Goal: Transaction & Acquisition: Purchase product/service

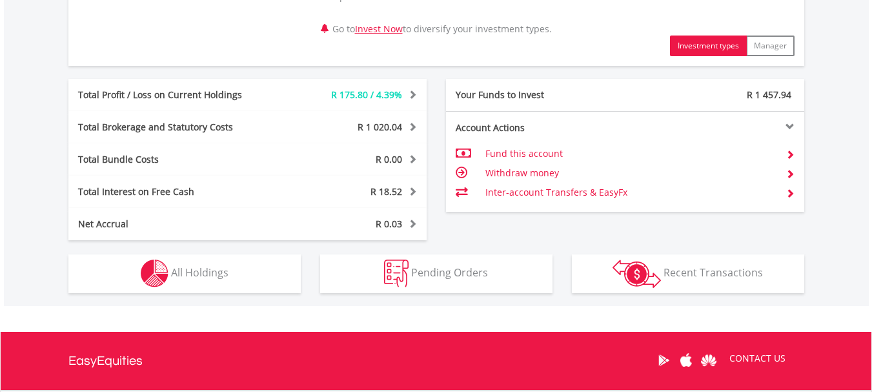
scroll to position [688, 0]
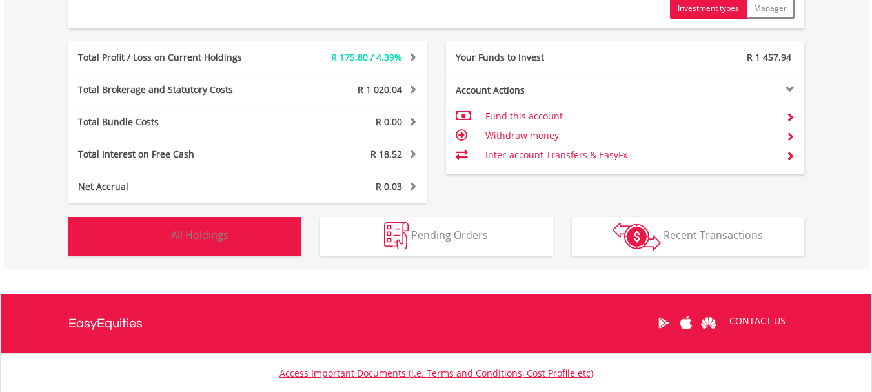
click at [234, 248] on button "Holdings All Holdings" at bounding box center [184, 236] width 232 height 39
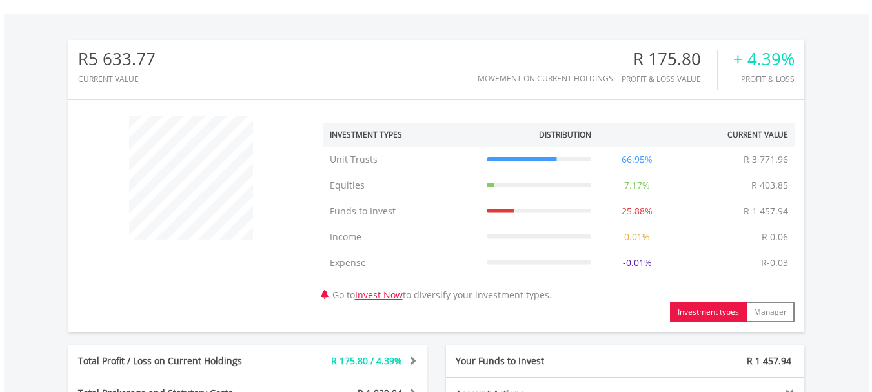
scroll to position [294, 0]
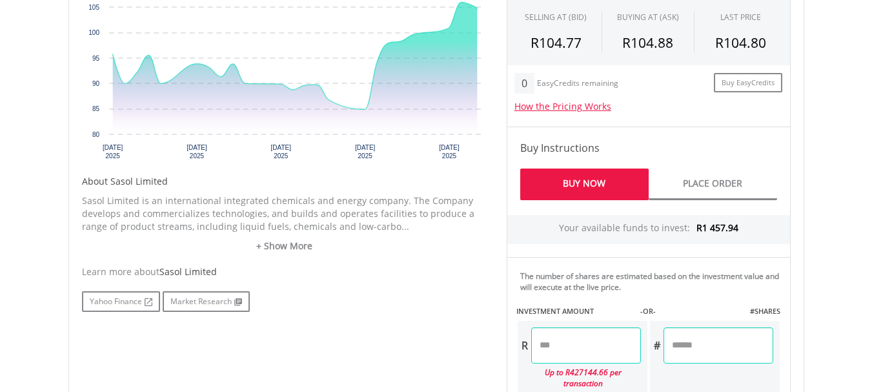
scroll to position [430, 0]
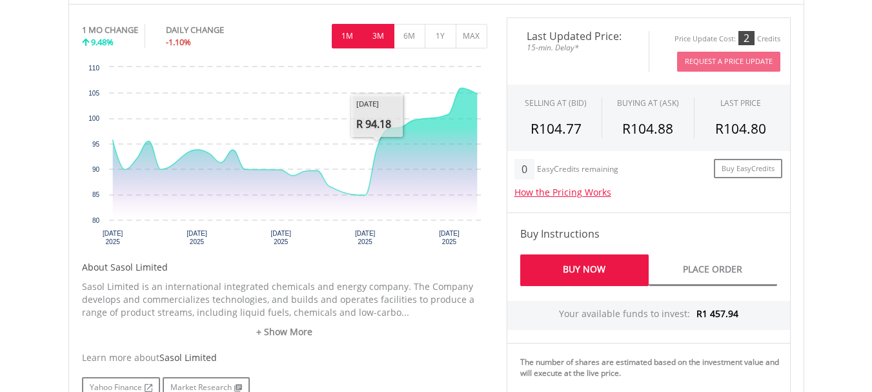
click at [391, 26] on button "3M" at bounding box center [379, 36] width 32 height 25
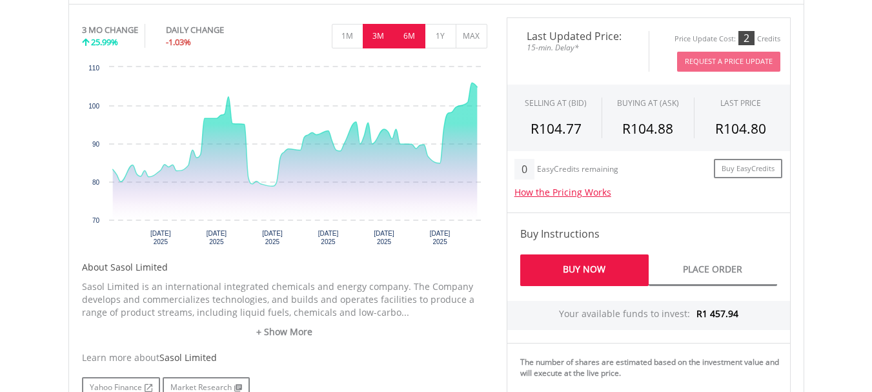
click at [416, 30] on button "6M" at bounding box center [410, 36] width 32 height 25
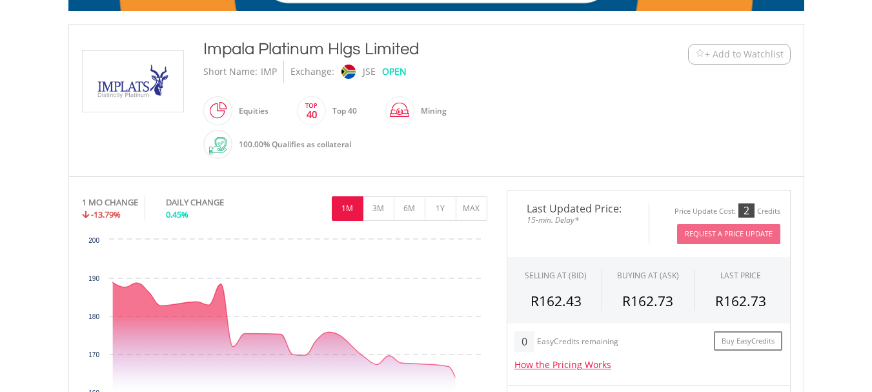
scroll to position [430, 0]
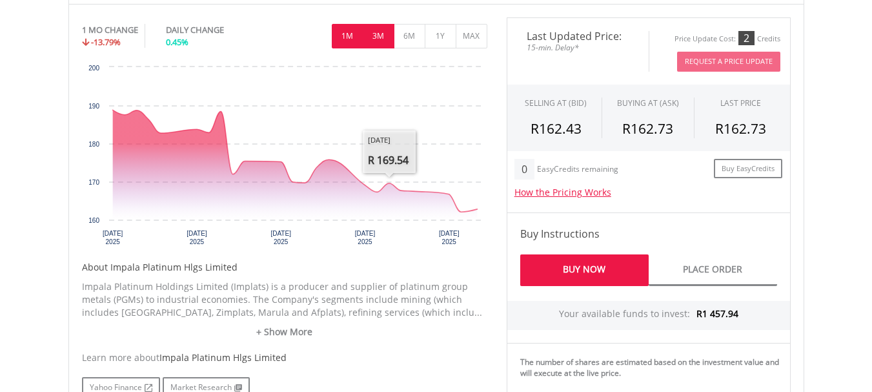
click at [381, 41] on button "3M" at bounding box center [379, 36] width 32 height 25
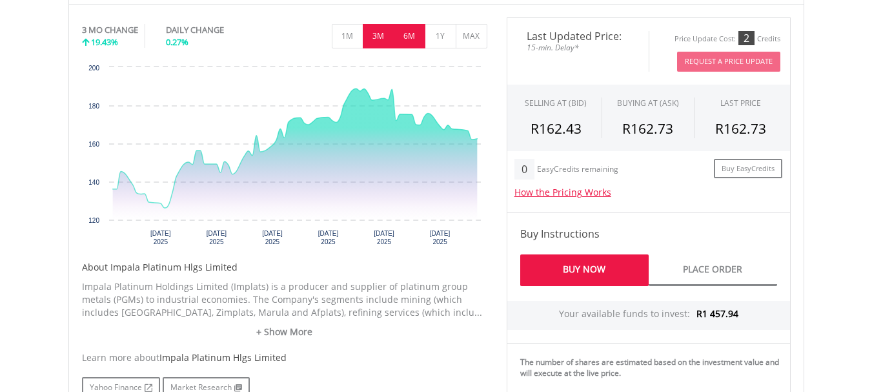
click at [409, 33] on button "6M" at bounding box center [410, 36] width 32 height 25
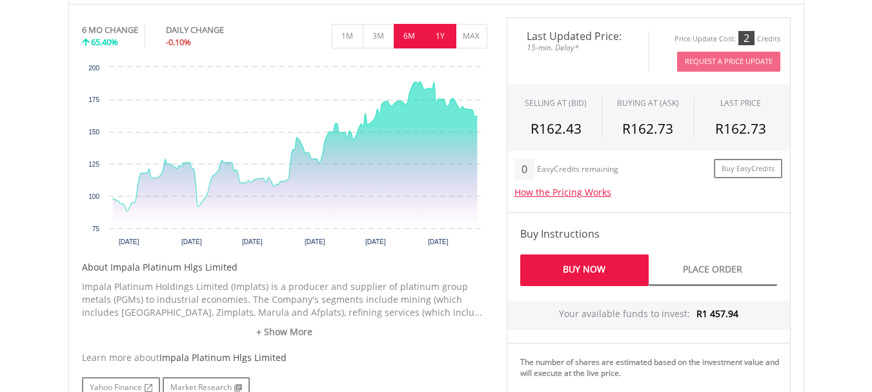
click at [439, 35] on button "1Y" at bounding box center [441, 36] width 32 height 25
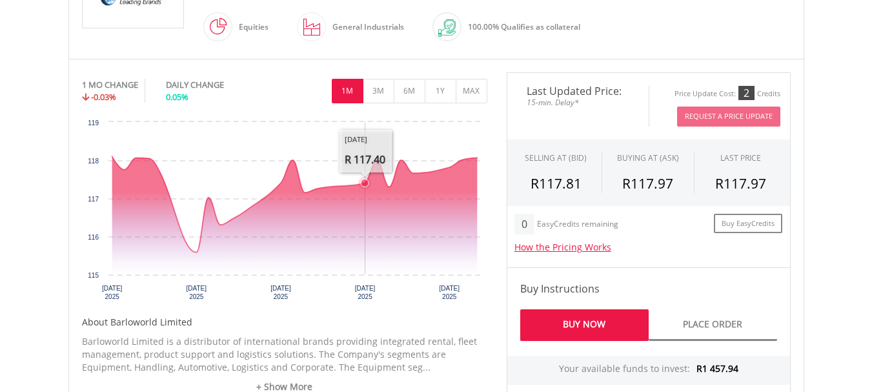
scroll to position [344, 0]
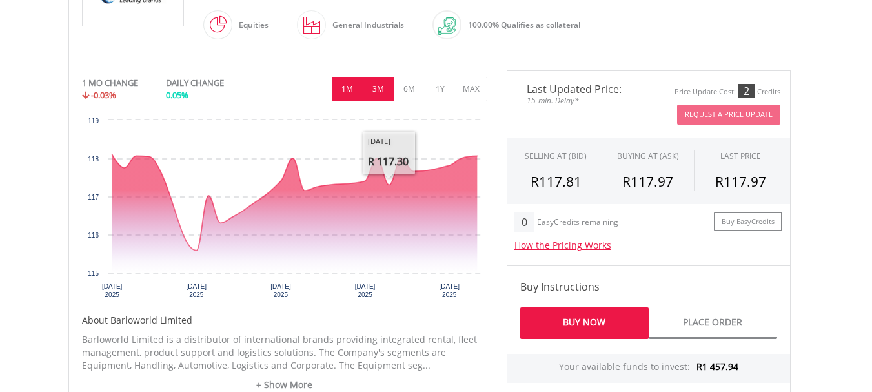
click at [384, 81] on button "3M" at bounding box center [379, 89] width 32 height 25
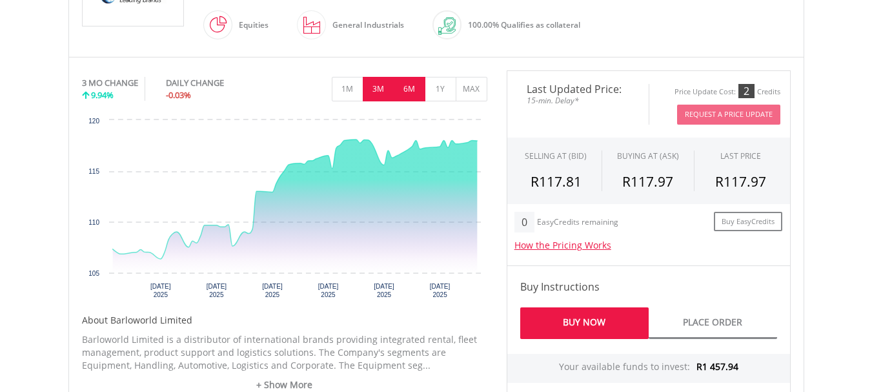
click at [412, 86] on button "6M" at bounding box center [410, 89] width 32 height 25
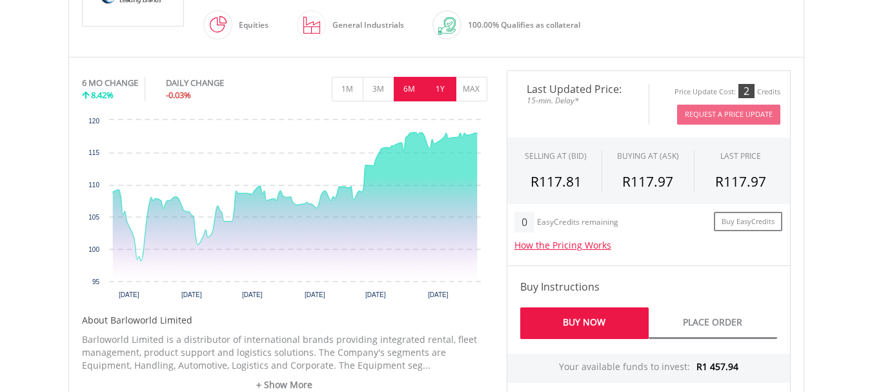
click at [444, 88] on button "1Y" at bounding box center [441, 89] width 32 height 25
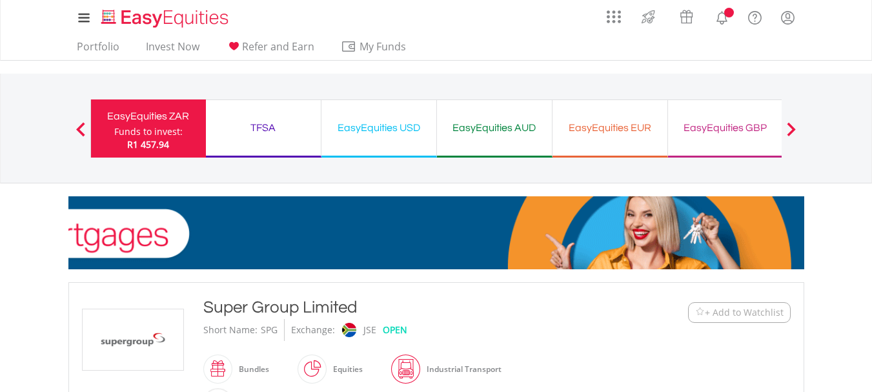
scroll to position [344, 0]
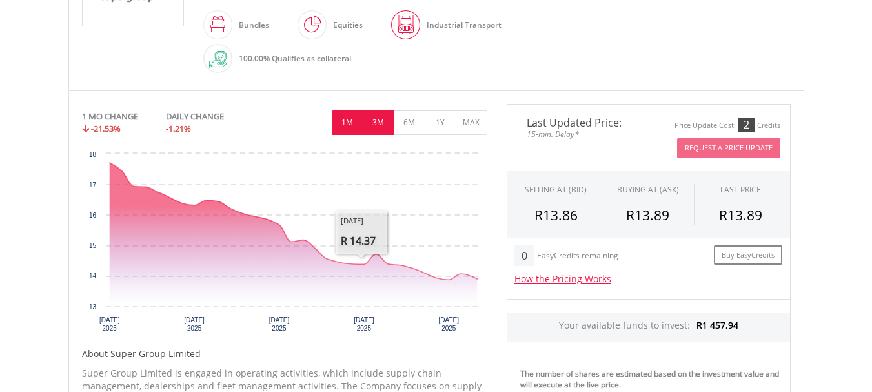
click at [383, 120] on button "3M" at bounding box center [379, 122] width 32 height 25
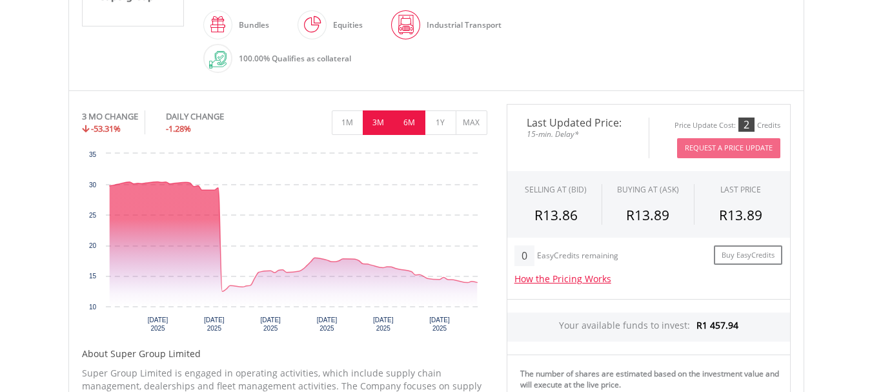
click at [407, 121] on button "6M" at bounding box center [410, 122] width 32 height 25
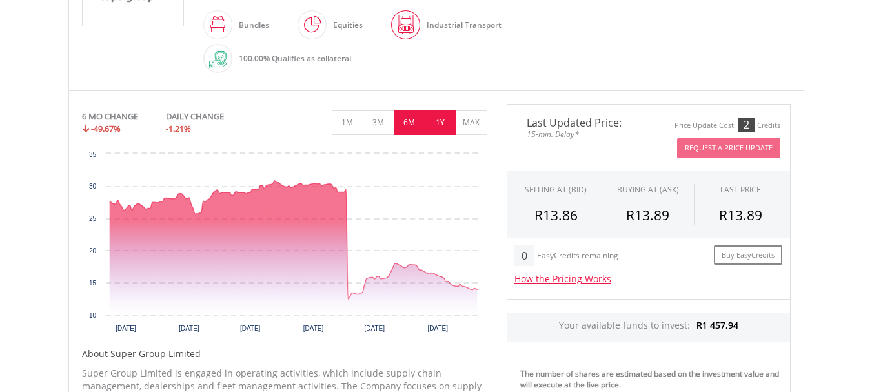
click at [438, 121] on button "1Y" at bounding box center [441, 122] width 32 height 25
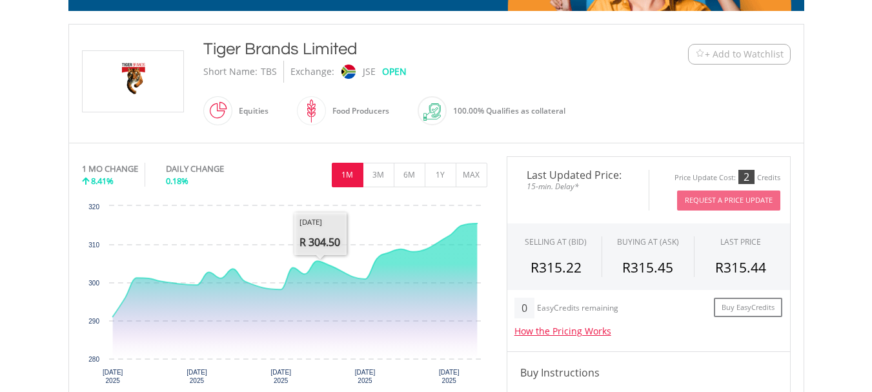
scroll to position [258, 0]
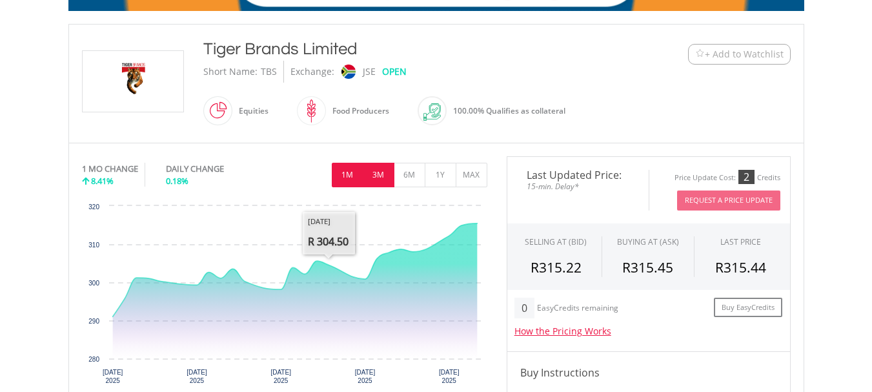
click at [388, 165] on button "3M" at bounding box center [379, 175] width 32 height 25
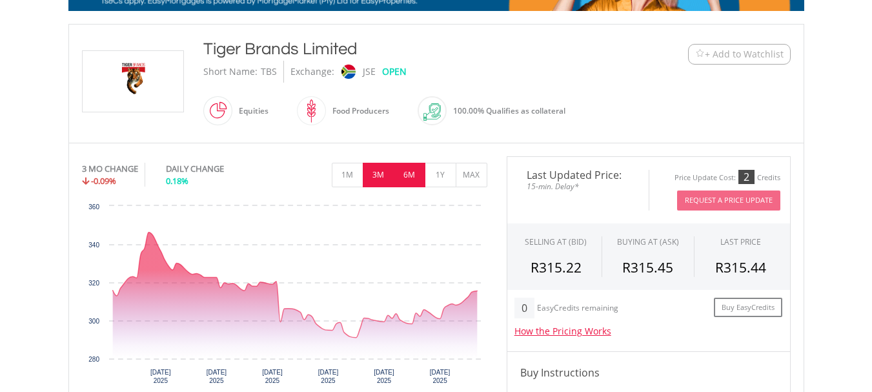
click at [414, 169] on button "6M" at bounding box center [410, 175] width 32 height 25
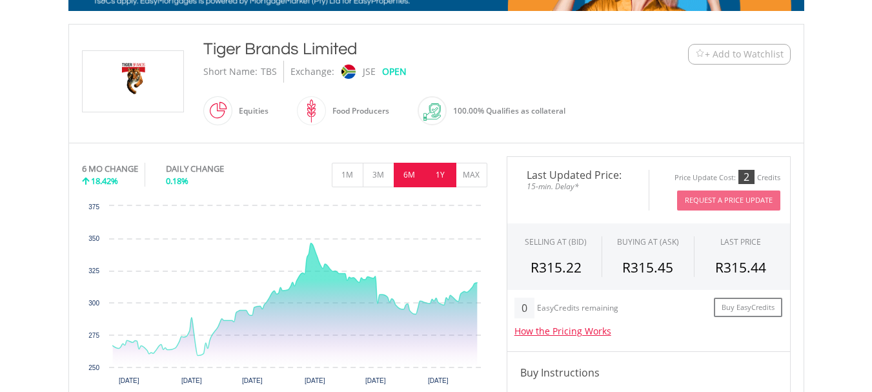
click at [442, 170] on button "1Y" at bounding box center [441, 175] width 32 height 25
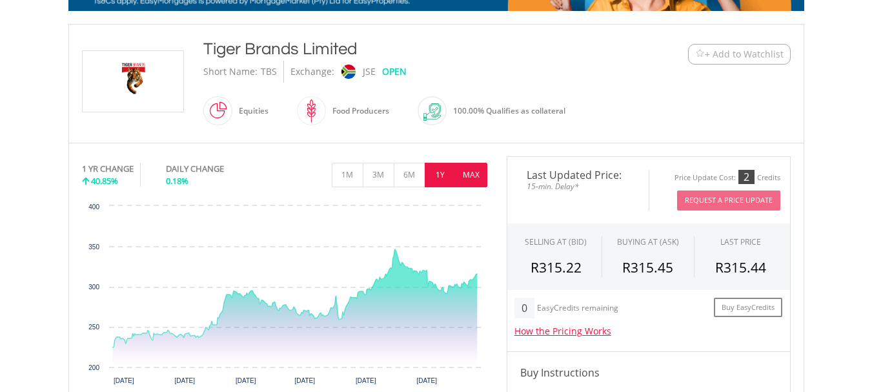
click at [464, 172] on button "MAX" at bounding box center [471, 175] width 32 height 25
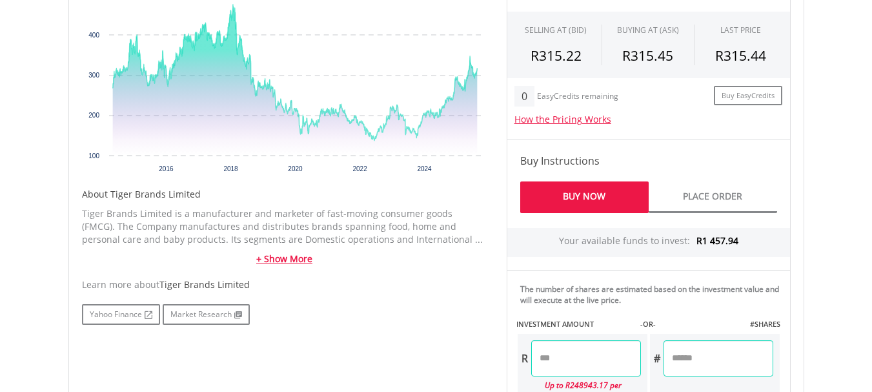
scroll to position [430, 0]
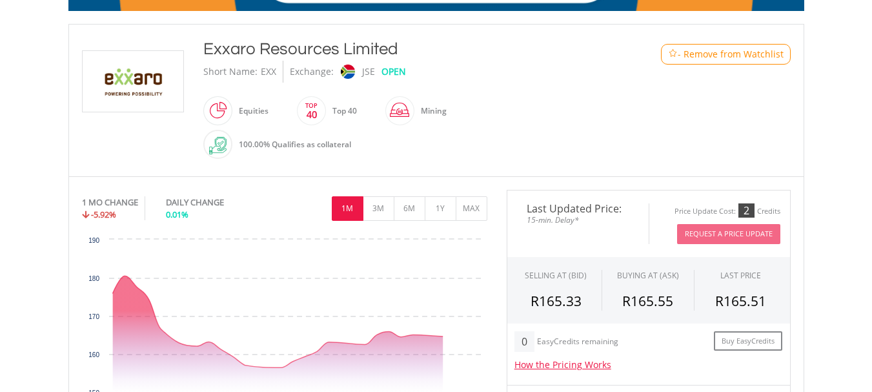
scroll to position [344, 0]
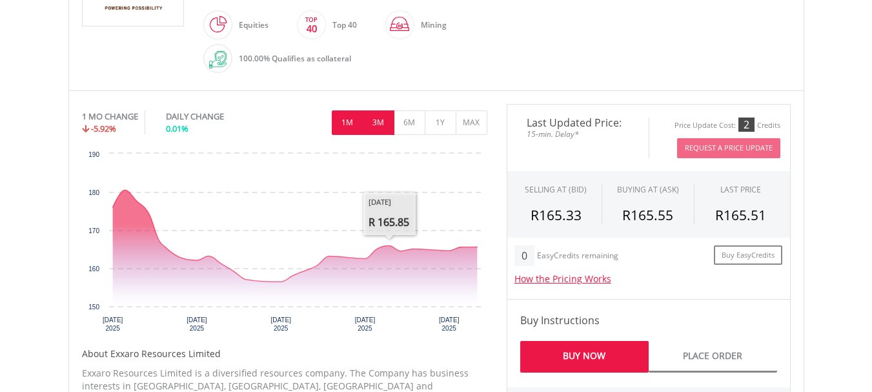
click at [388, 116] on button "3M" at bounding box center [379, 122] width 32 height 25
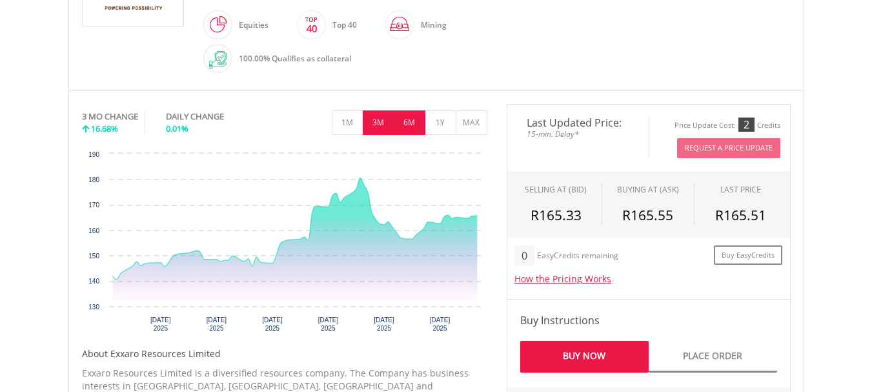
click at [403, 118] on button "6M" at bounding box center [410, 122] width 32 height 25
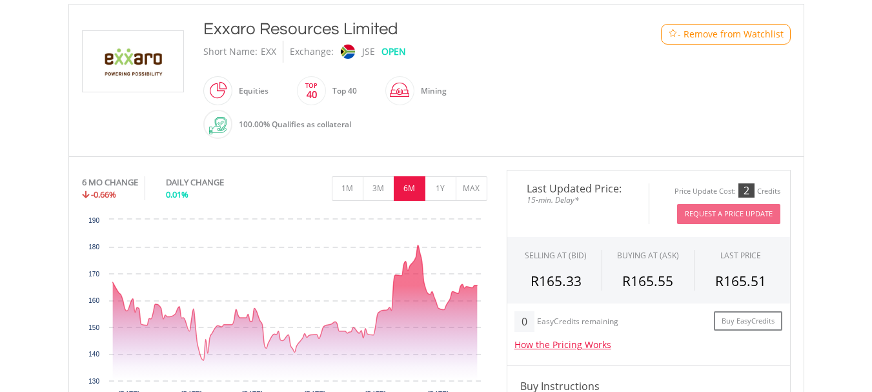
scroll to position [172, 0]
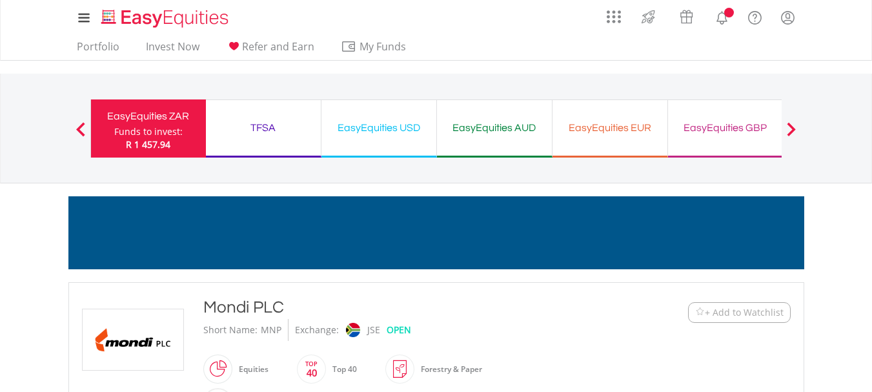
scroll to position [344, 0]
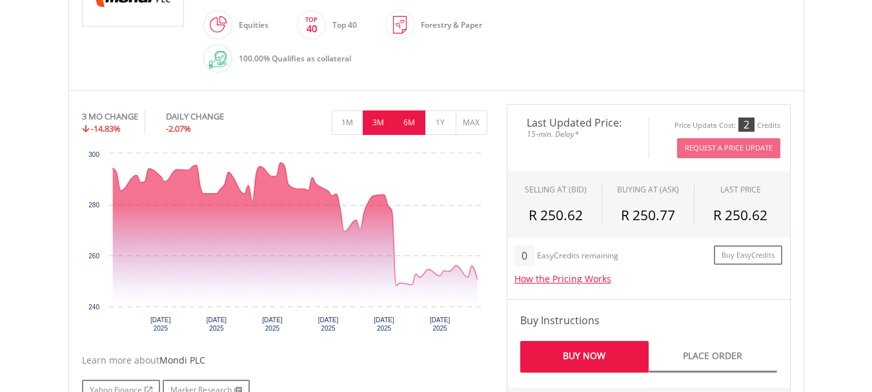
click at [411, 116] on button "6M" at bounding box center [410, 122] width 32 height 25
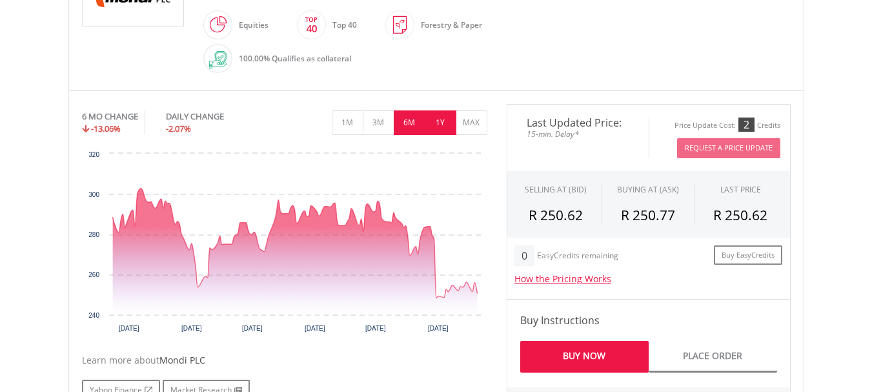
click button "1Y"
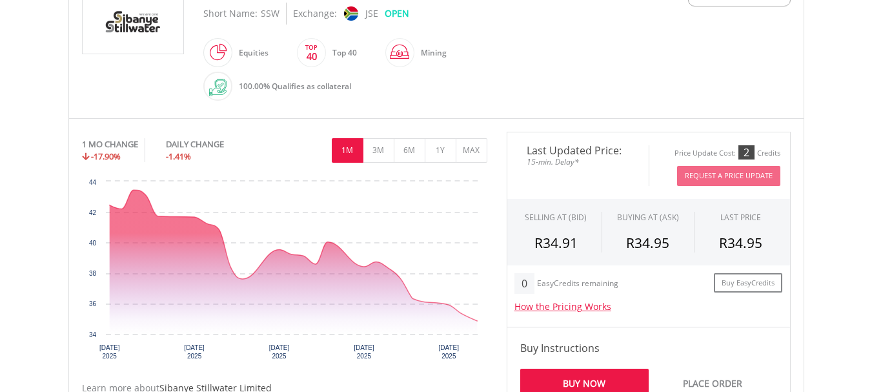
scroll to position [344, 0]
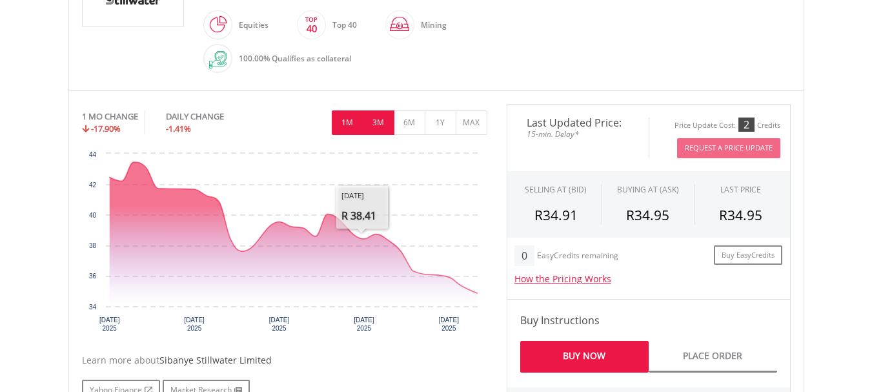
click at [385, 122] on button "3M" at bounding box center [379, 122] width 32 height 25
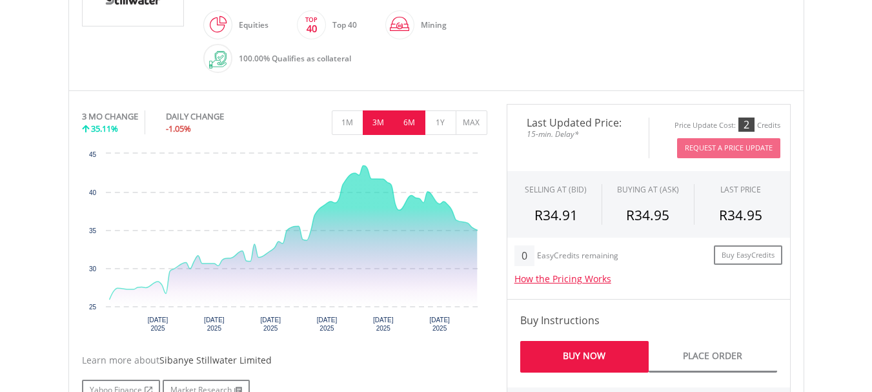
click at [414, 125] on button "6M" at bounding box center [410, 122] width 32 height 25
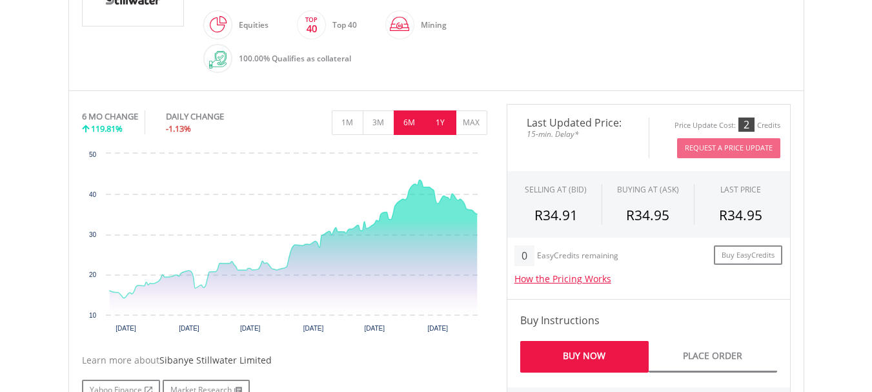
click at [444, 125] on button "1Y" at bounding box center [441, 122] width 32 height 25
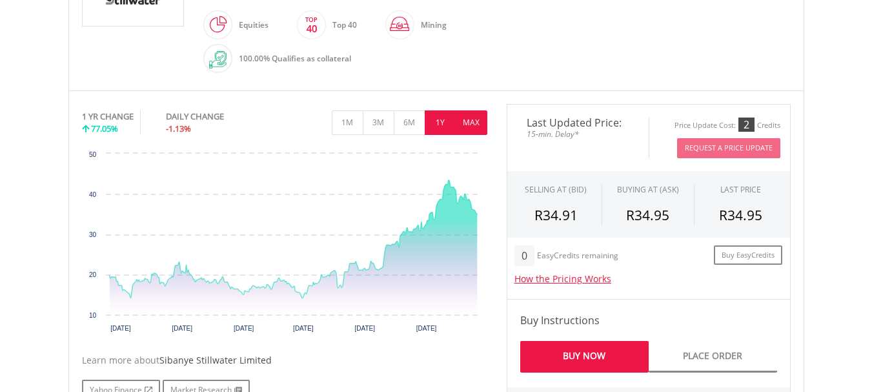
click at [475, 128] on button "MAX" at bounding box center [471, 122] width 32 height 25
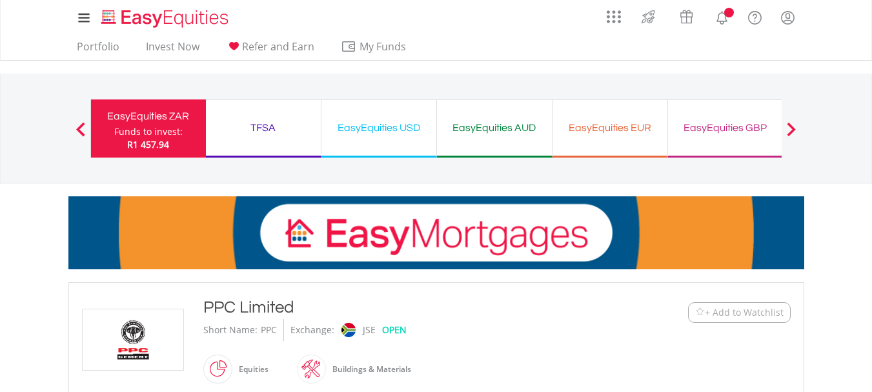
scroll to position [258, 0]
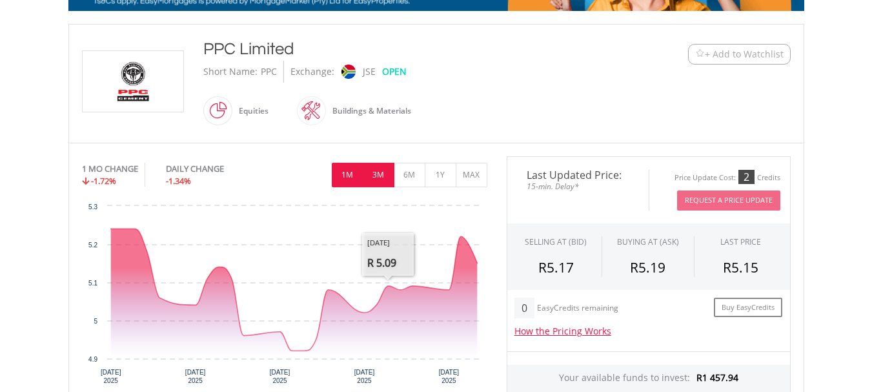
click at [386, 172] on button "3M" at bounding box center [379, 175] width 32 height 25
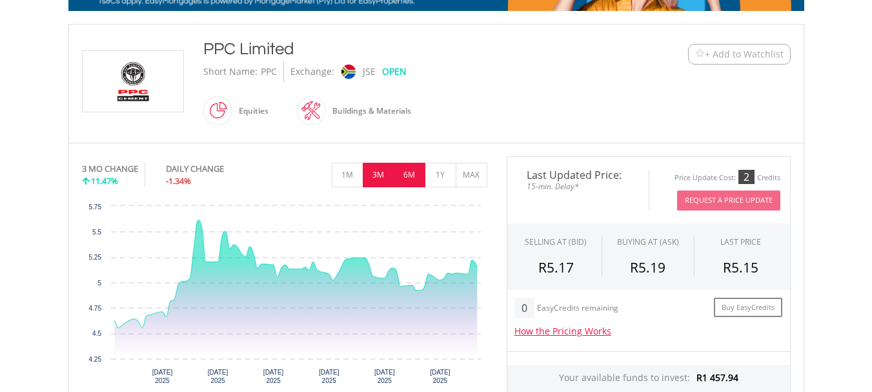
click at [409, 170] on button "6M" at bounding box center [410, 175] width 32 height 25
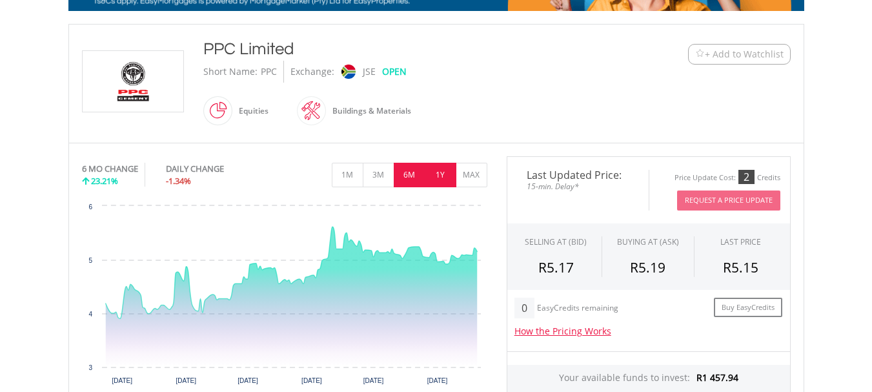
click at [437, 169] on button "1Y" at bounding box center [441, 175] width 32 height 25
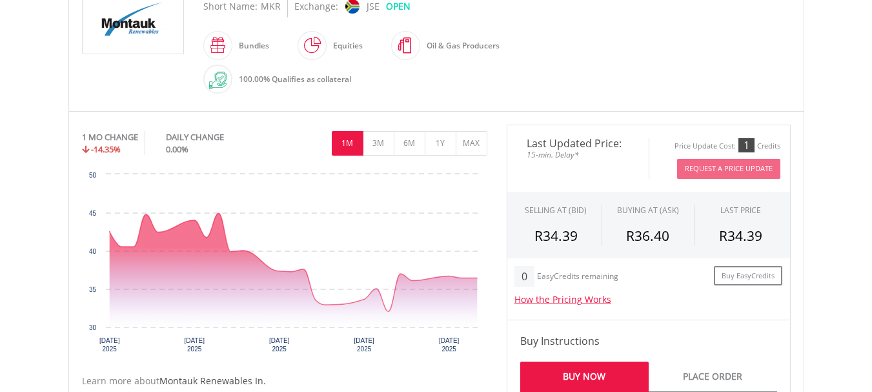
scroll to position [344, 0]
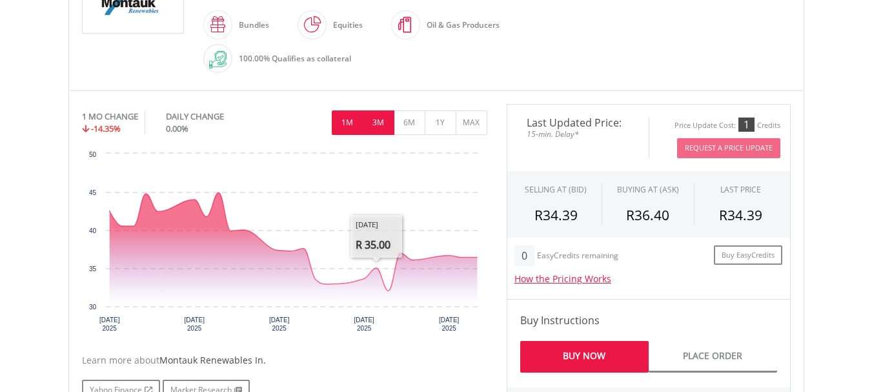
click at [380, 120] on button "3M" at bounding box center [379, 122] width 32 height 25
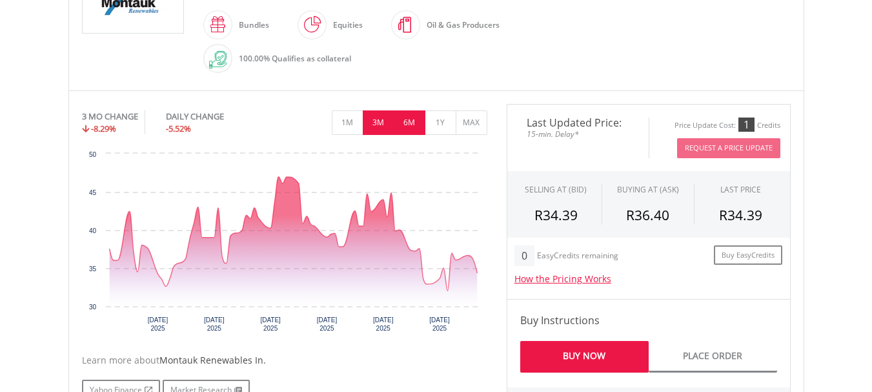
click at [405, 118] on button "6M" at bounding box center [410, 122] width 32 height 25
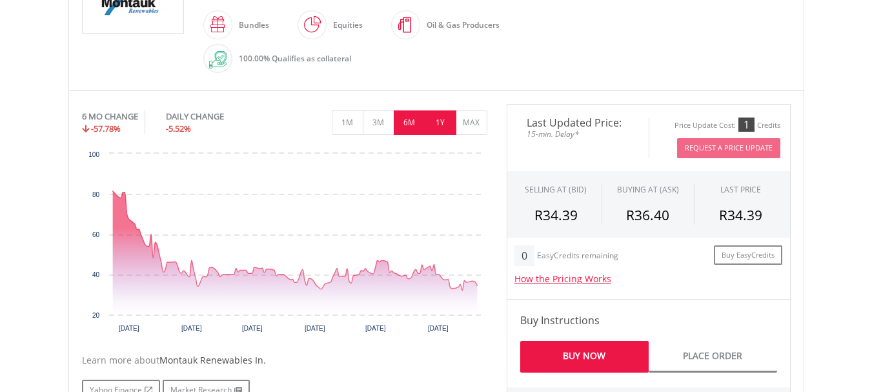
click at [434, 117] on button "1Y" at bounding box center [441, 122] width 32 height 25
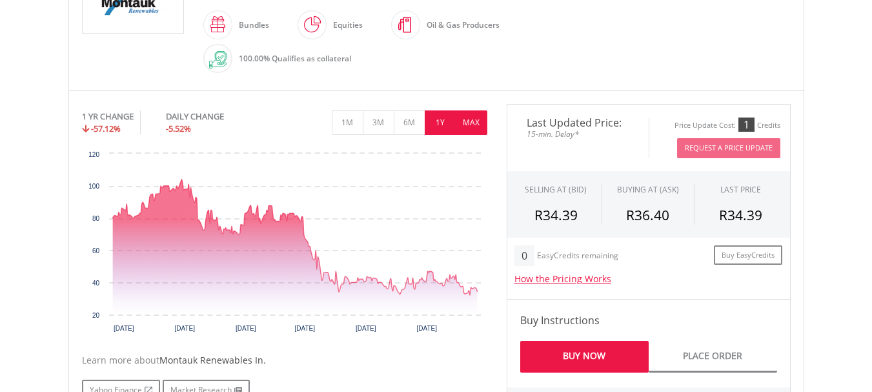
click at [465, 115] on button "MAX" at bounding box center [471, 122] width 32 height 25
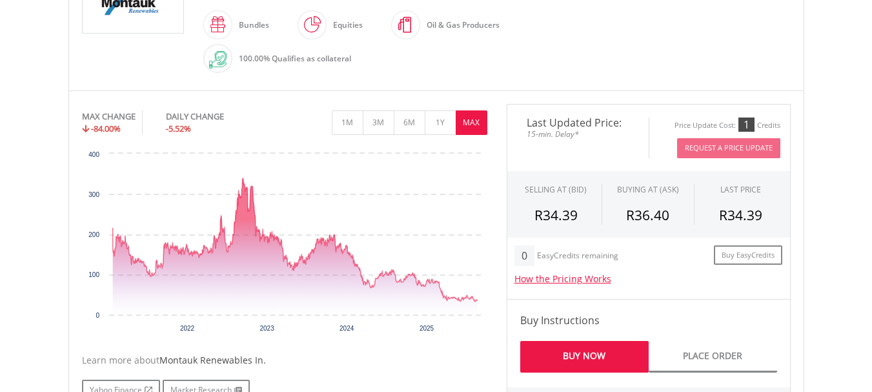
click at [803, 41] on div "﻿ Montauk Renewables In. Montauk Renewables In. Short Name: MKR Exchange: JSE O…" at bounding box center [435, 14] width 735 height 152
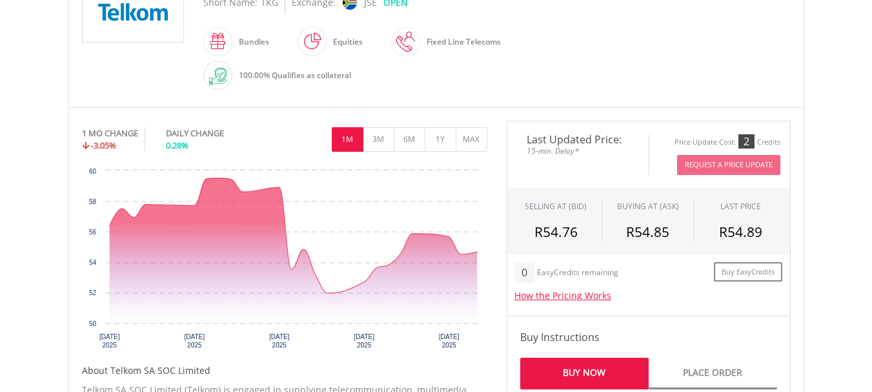
scroll to position [344, 0]
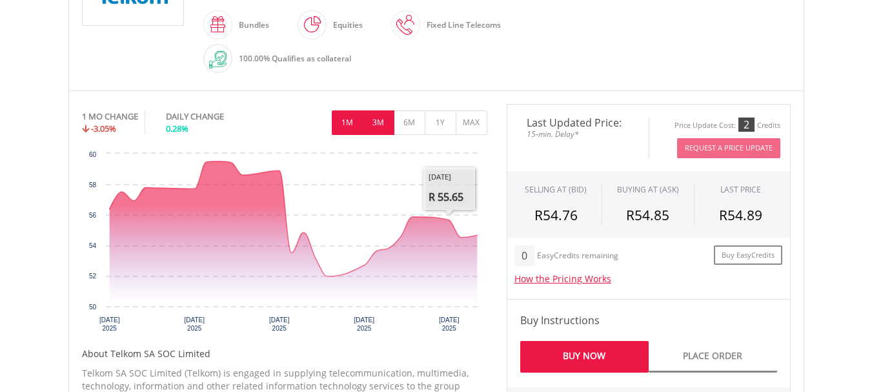
click at [376, 117] on button "3M" at bounding box center [379, 122] width 32 height 25
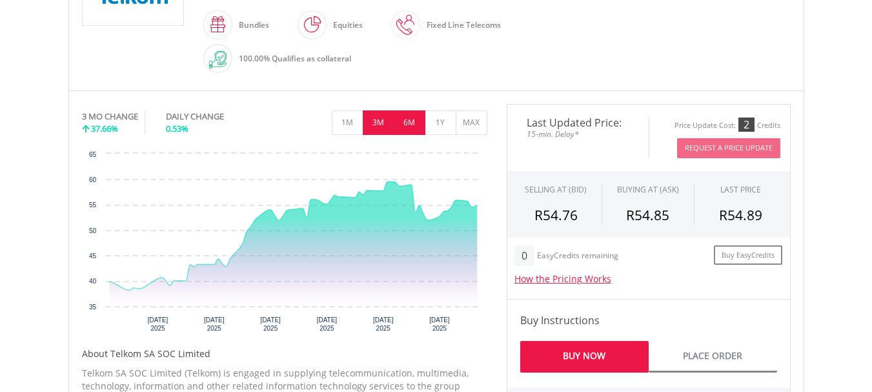
click at [417, 123] on button "6M" at bounding box center [410, 122] width 32 height 25
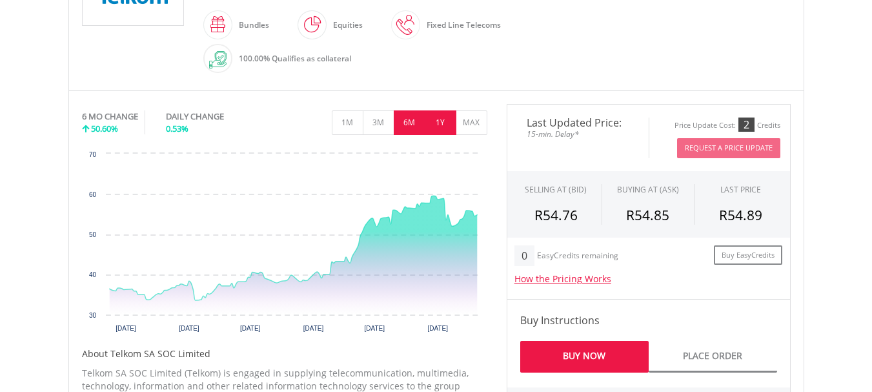
click at [440, 121] on button "1Y" at bounding box center [441, 122] width 32 height 25
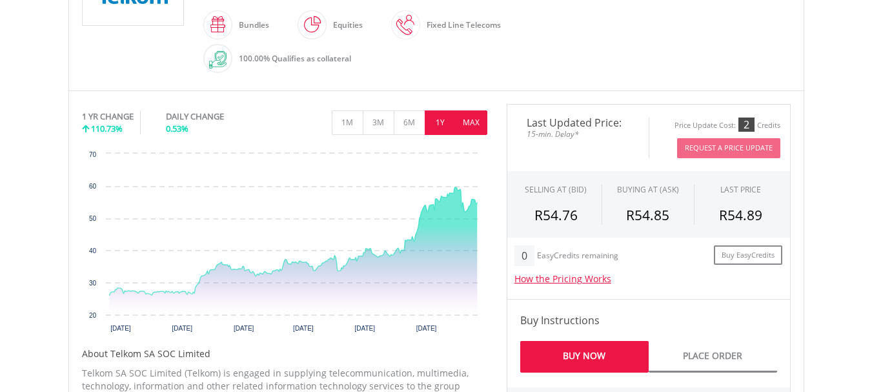
click at [467, 121] on button "MAX" at bounding box center [471, 122] width 32 height 25
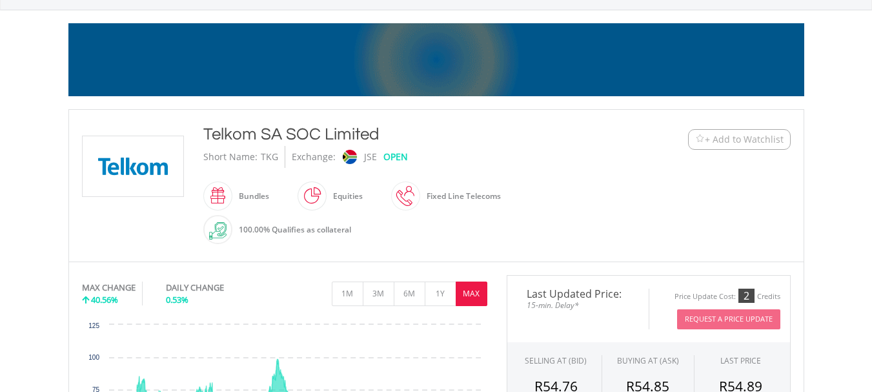
scroll to position [172, 0]
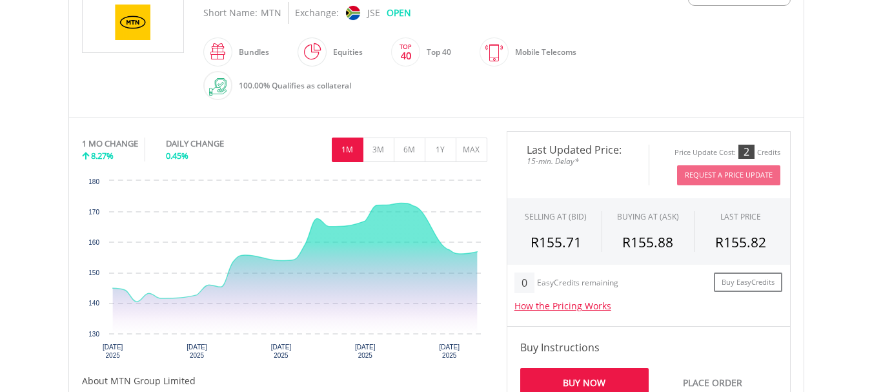
scroll to position [344, 0]
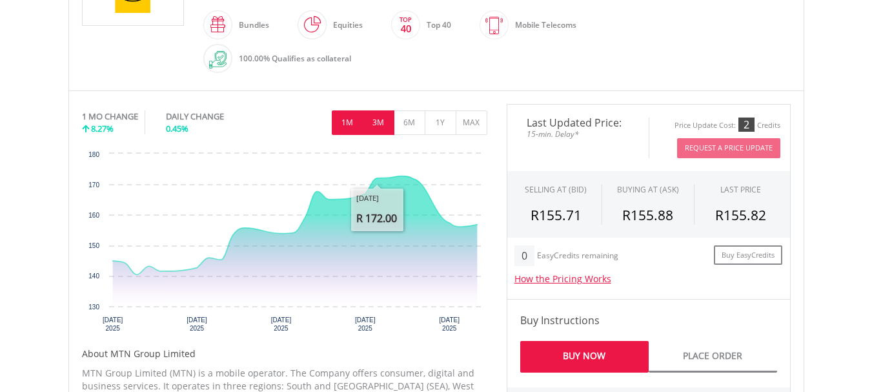
click at [375, 126] on button "3M" at bounding box center [379, 122] width 32 height 25
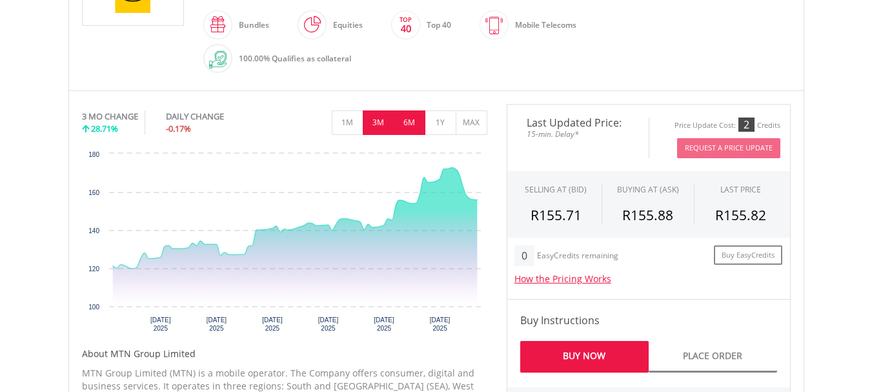
click at [403, 125] on button "6M" at bounding box center [410, 122] width 32 height 25
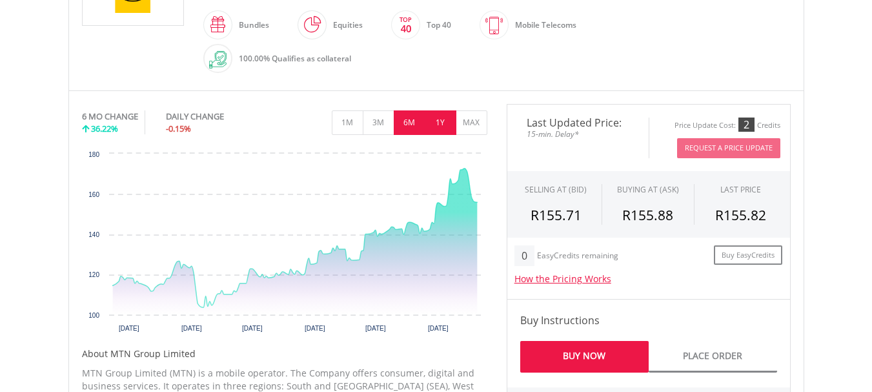
click at [455, 126] on button "1Y" at bounding box center [441, 122] width 32 height 25
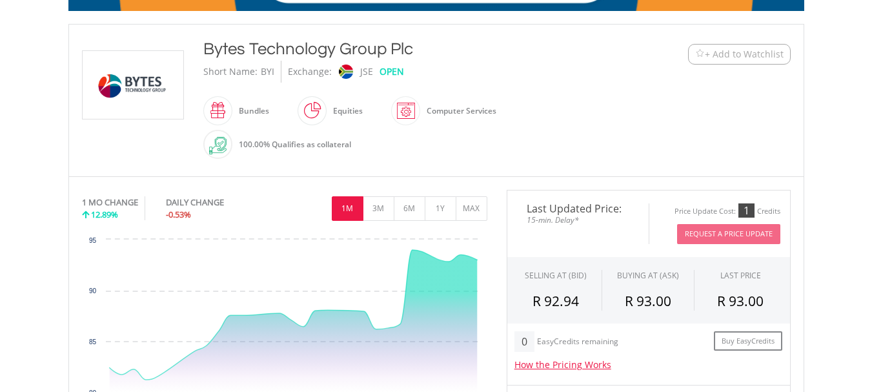
scroll to position [344, 0]
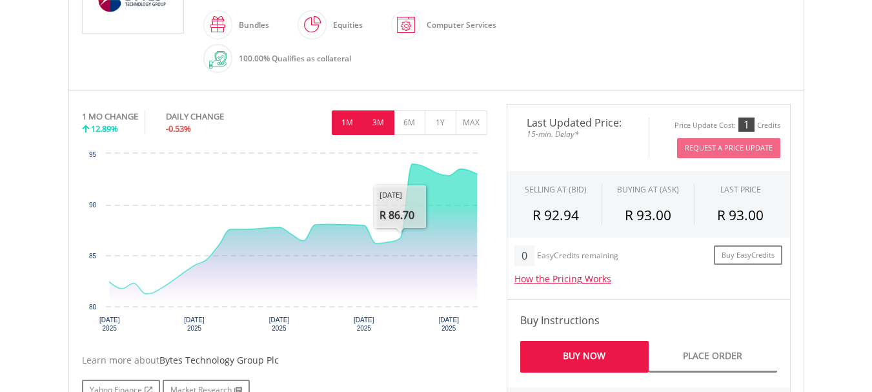
click at [388, 121] on button "3M" at bounding box center [379, 122] width 32 height 25
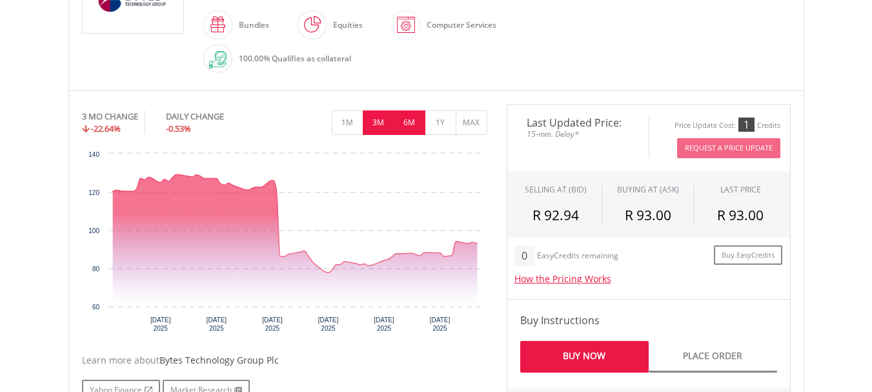
click at [401, 121] on button "6M" at bounding box center [410, 122] width 32 height 25
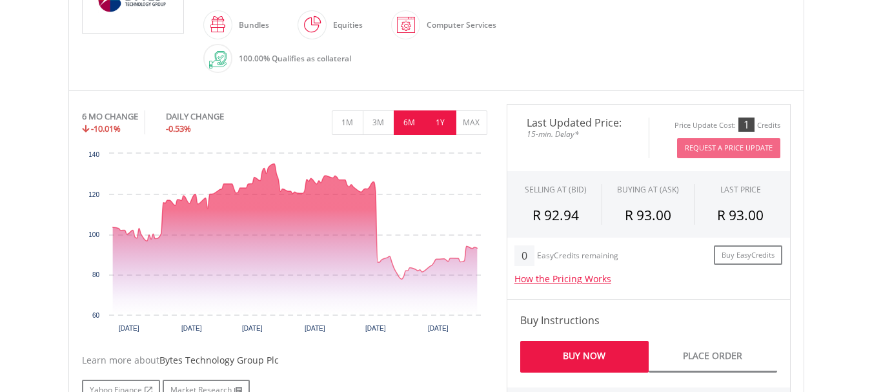
click at [437, 114] on button "1Y" at bounding box center [441, 122] width 32 height 25
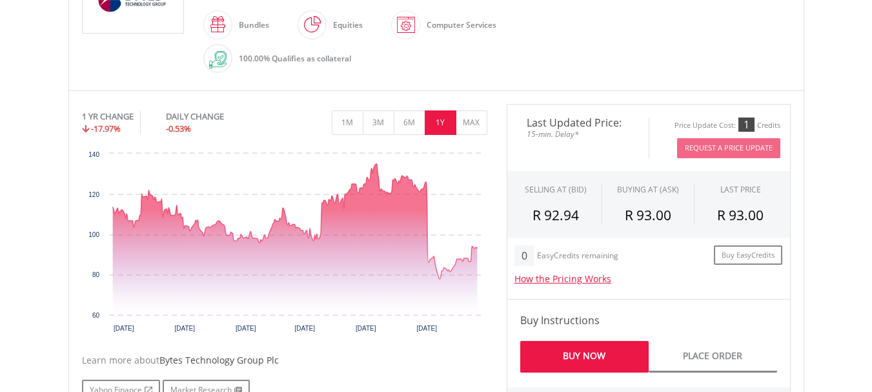
click at [787, 290] on div "0 EasyCredits remaining Buy EasyCredits How the Pricing Works The offer price s…" at bounding box center [648, 267] width 284 height 61
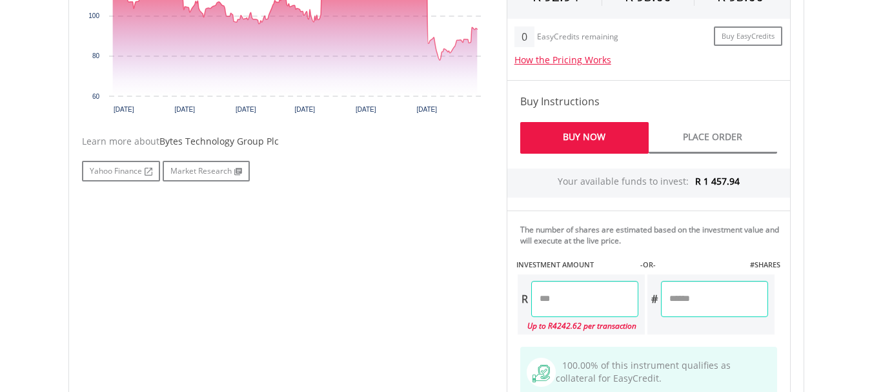
scroll to position [602, 0]
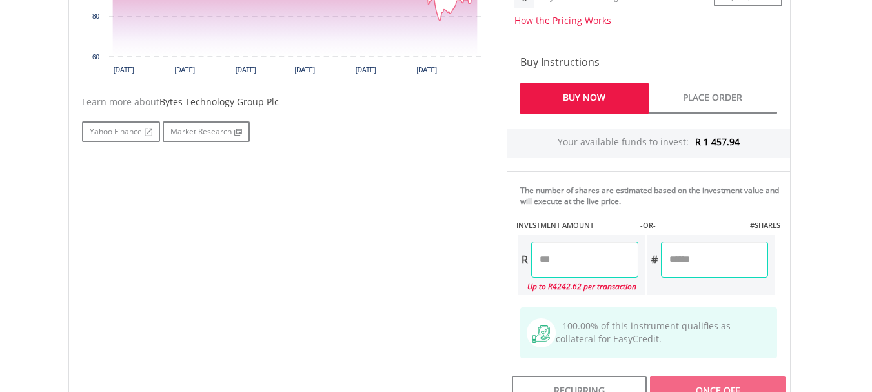
click at [546, 259] on input "number" at bounding box center [584, 259] width 107 height 36
type input "*"
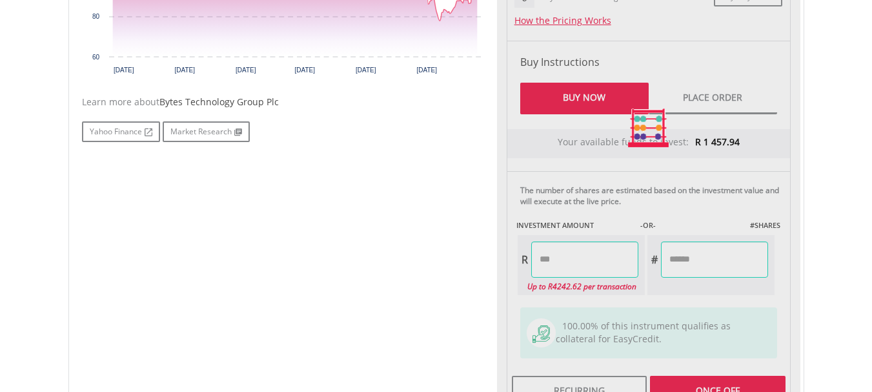
click at [737, 264] on div "Last Updated Price: 15-min. Delay* Price Update Cost: 1 Credits Request A Price…" at bounding box center [648, 128] width 303 height 565
type input "******"
type input "*****"
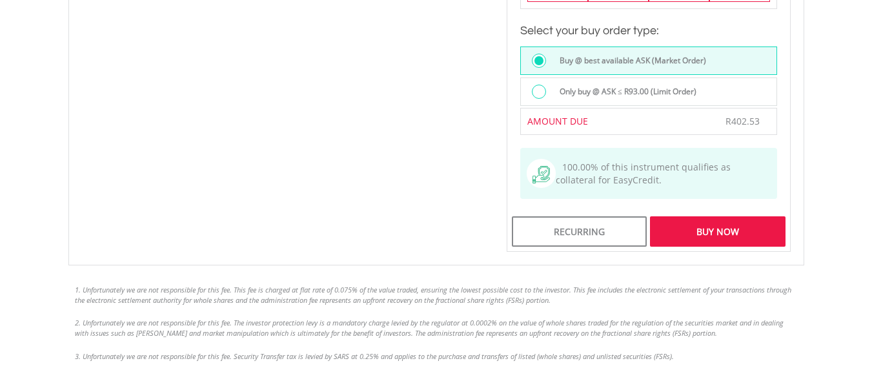
scroll to position [1118, 0]
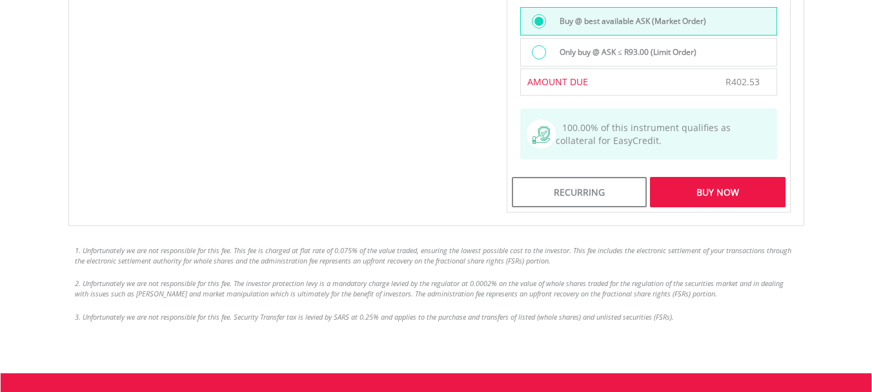
click at [718, 197] on div "Buy Now" at bounding box center [717, 192] width 135 height 30
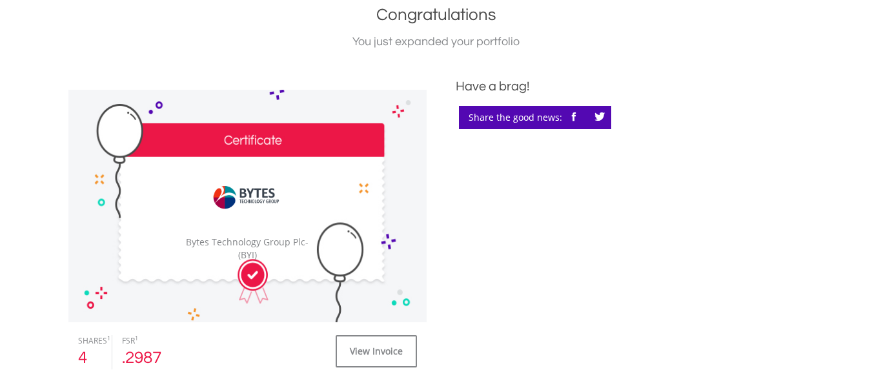
scroll to position [258, 0]
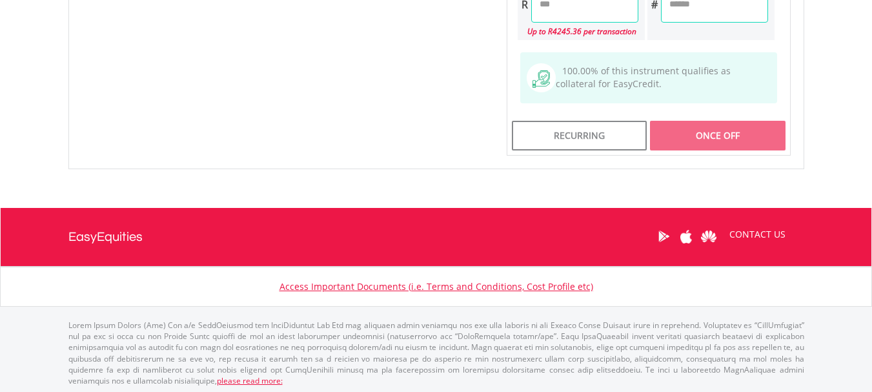
scroll to position [857, 0]
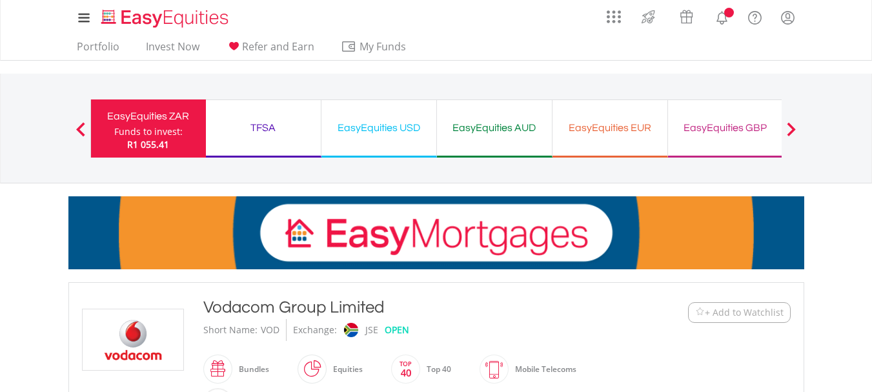
scroll to position [430, 0]
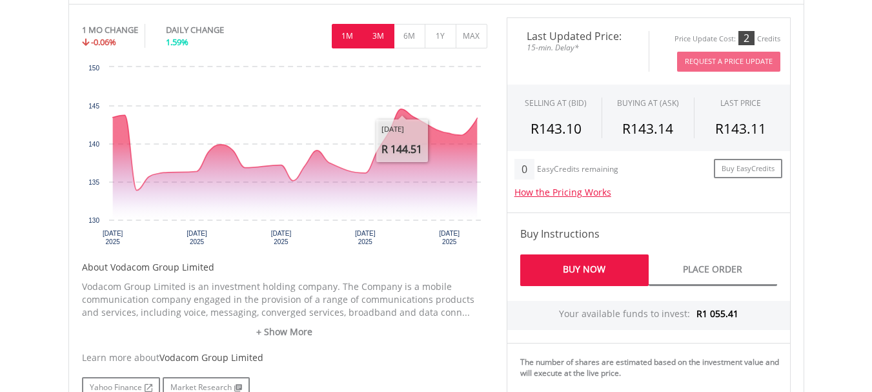
click at [381, 26] on button "3M" at bounding box center [379, 36] width 32 height 25
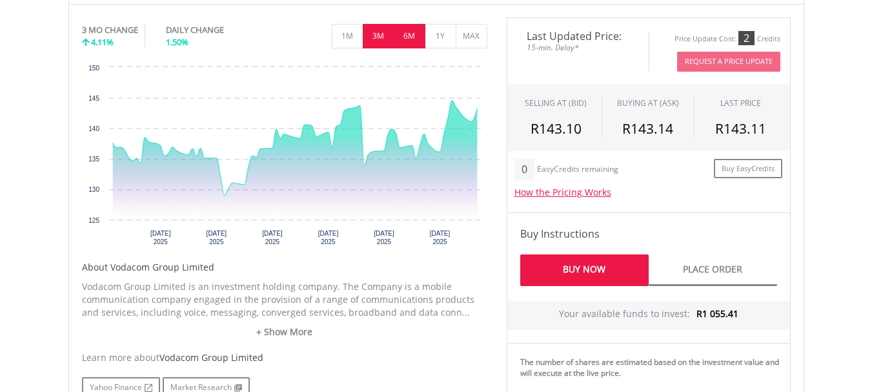
click at [405, 28] on button "6M" at bounding box center [410, 36] width 32 height 25
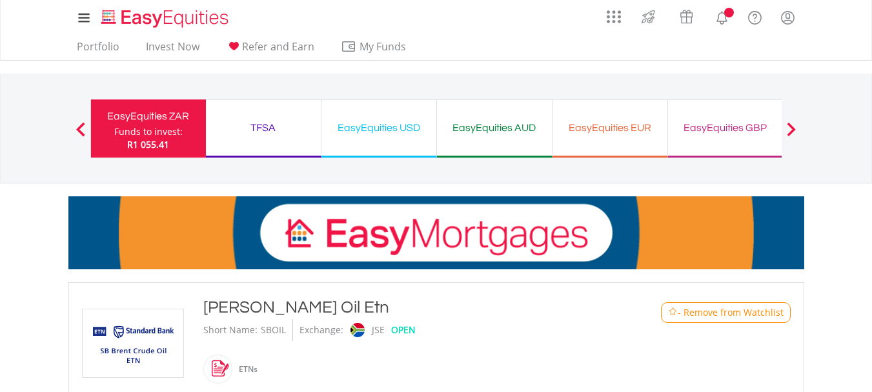
scroll to position [258, 0]
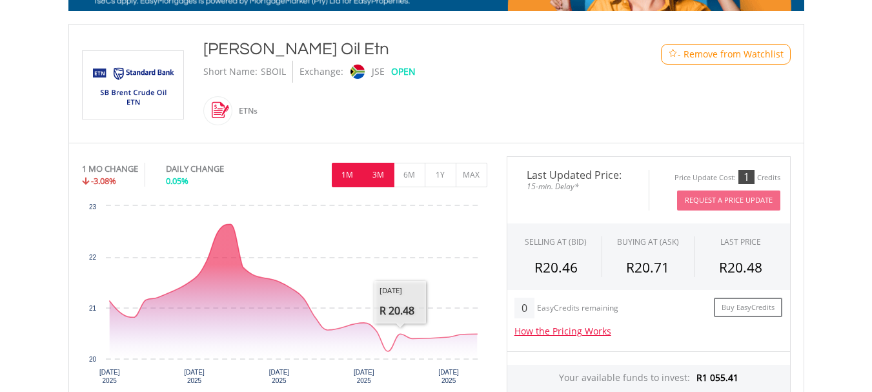
click at [377, 168] on button "3M" at bounding box center [379, 175] width 32 height 25
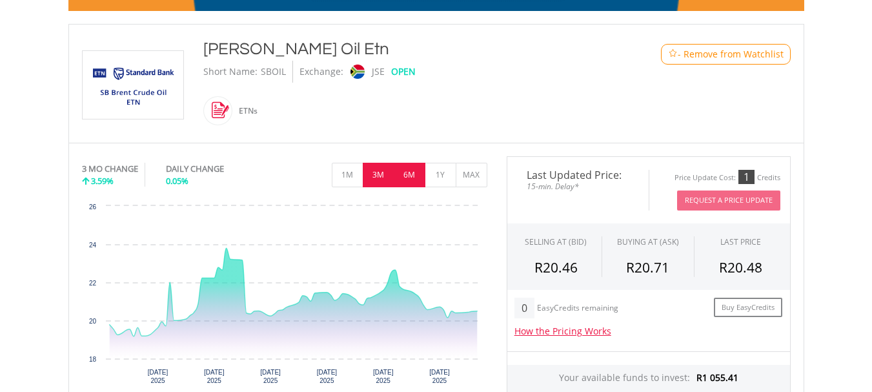
click at [403, 172] on button "6M" at bounding box center [410, 175] width 32 height 25
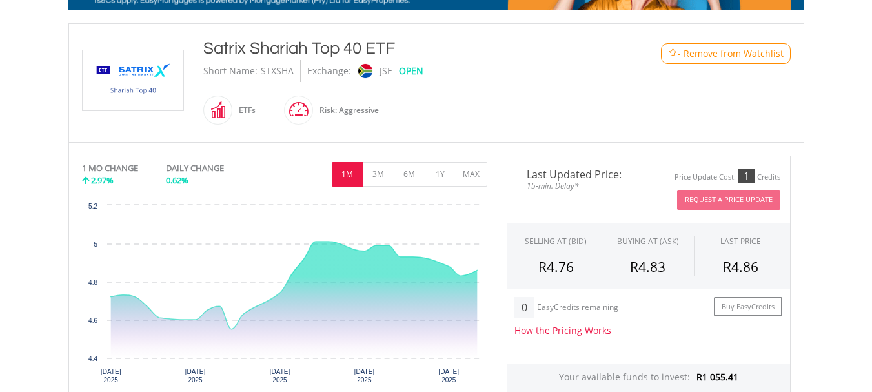
scroll to position [258, 0]
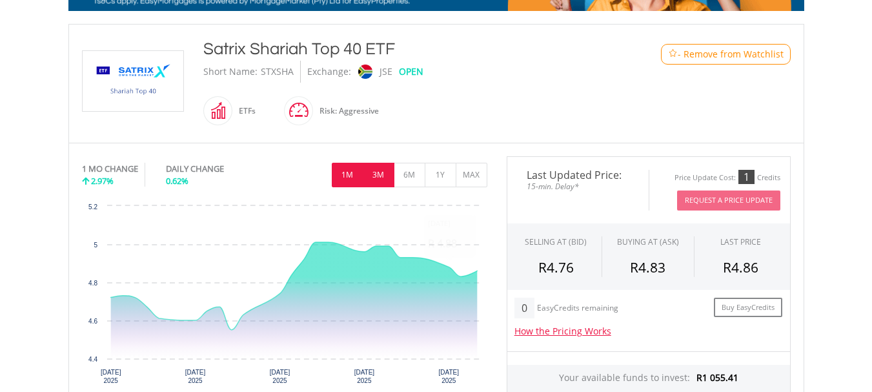
click at [379, 179] on button "3M" at bounding box center [379, 175] width 32 height 25
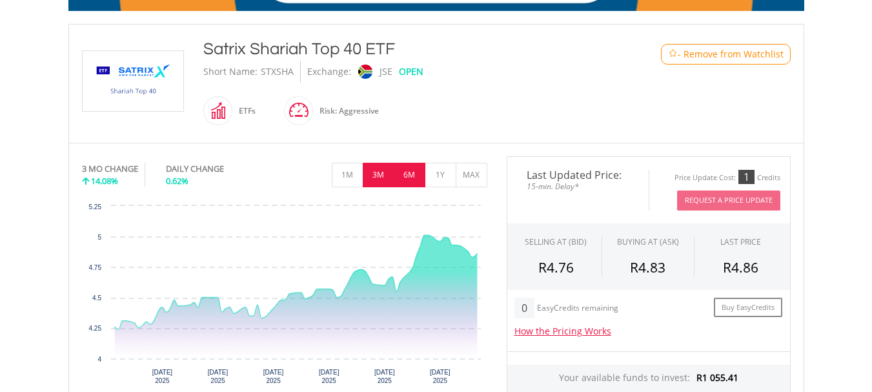
click at [405, 175] on button "6M" at bounding box center [410, 175] width 32 height 25
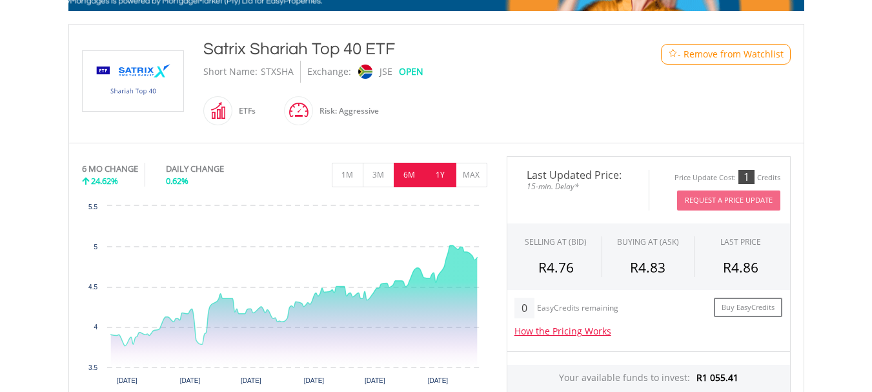
click at [441, 173] on button "1Y" at bounding box center [441, 175] width 32 height 25
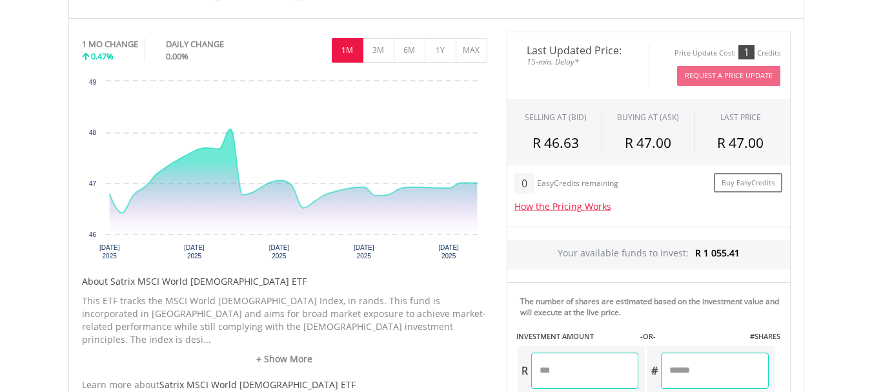
scroll to position [344, 0]
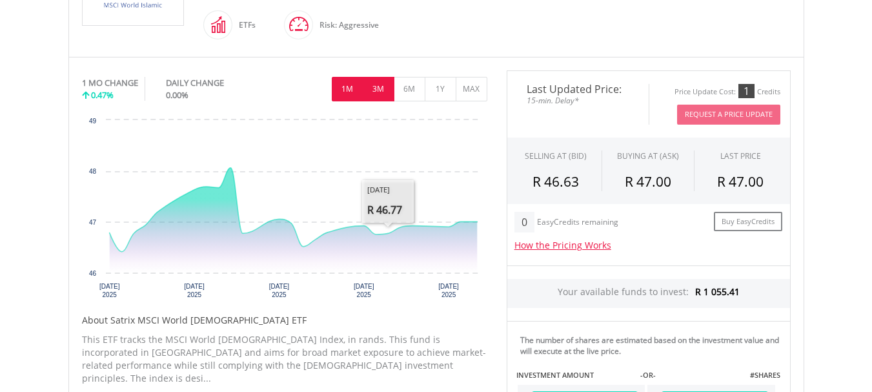
click at [382, 90] on button "3M" at bounding box center [379, 89] width 32 height 25
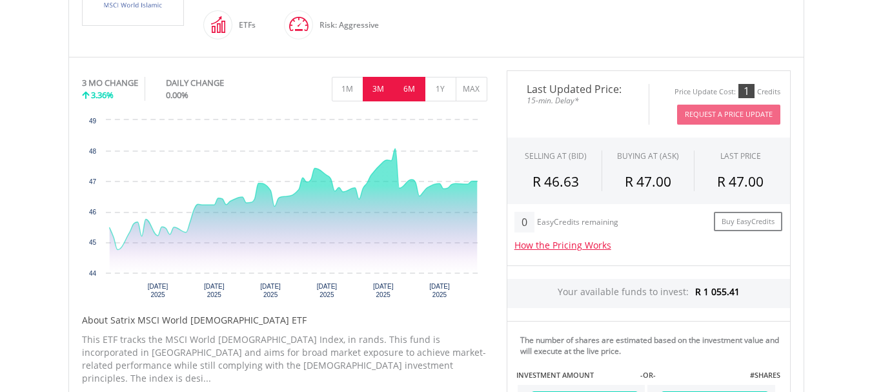
click at [414, 90] on button "6M" at bounding box center [410, 89] width 32 height 25
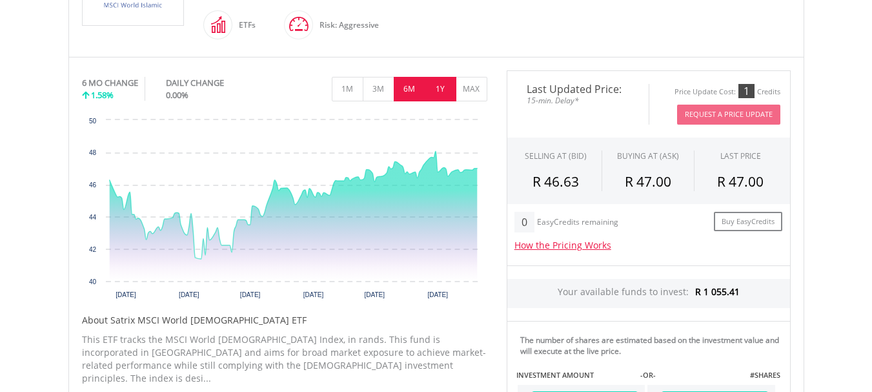
click at [438, 90] on button "1Y" at bounding box center [441, 89] width 32 height 25
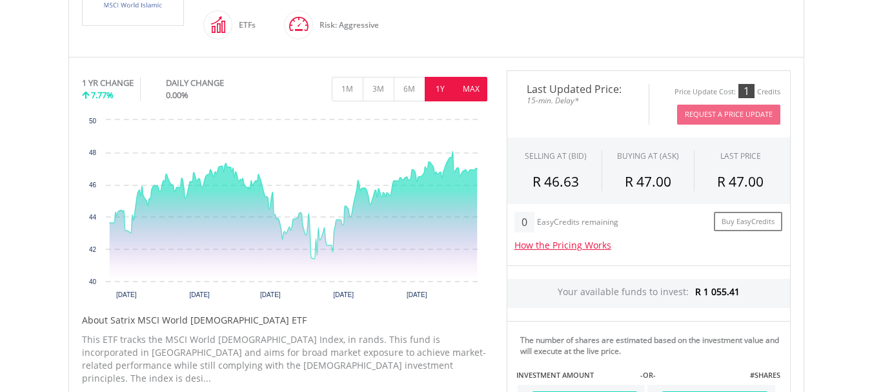
click at [470, 94] on button "MAX" at bounding box center [471, 89] width 32 height 25
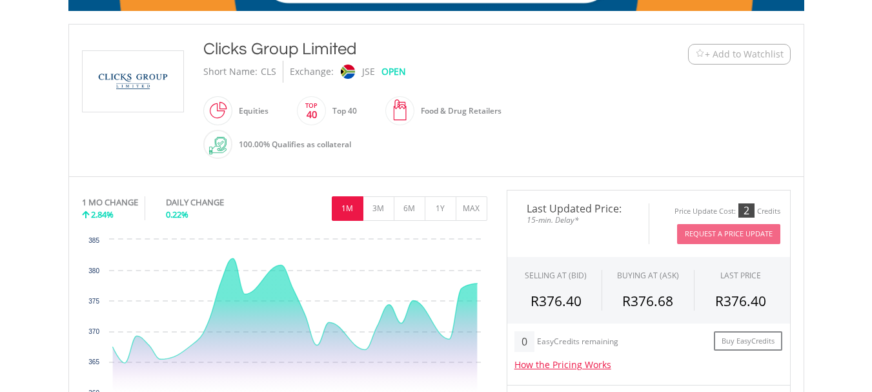
scroll to position [344, 0]
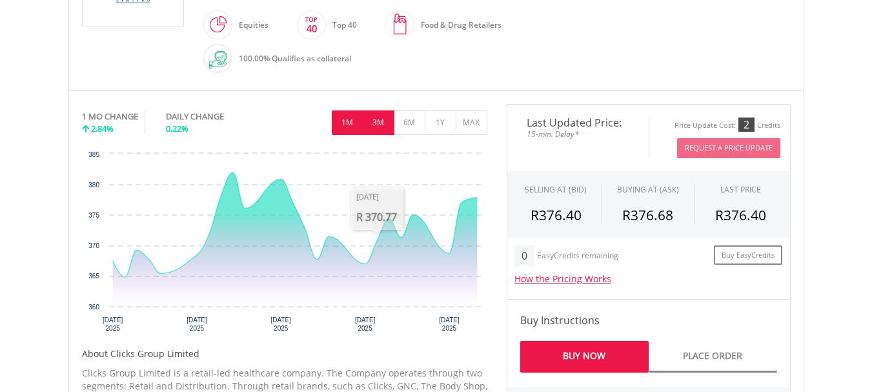
click at [383, 116] on button "3M" at bounding box center [379, 122] width 32 height 25
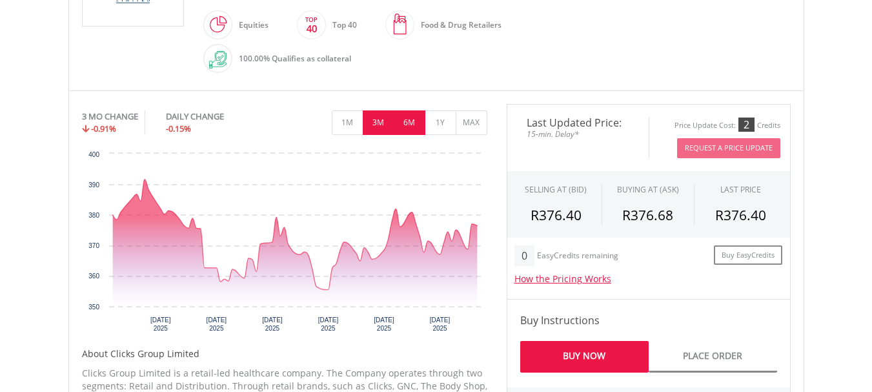
click at [406, 123] on button "6M" at bounding box center [410, 122] width 32 height 25
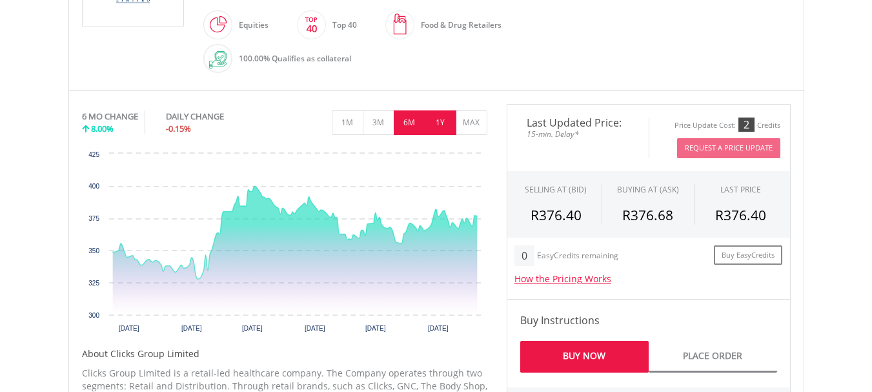
click at [443, 123] on button "1Y" at bounding box center [441, 122] width 32 height 25
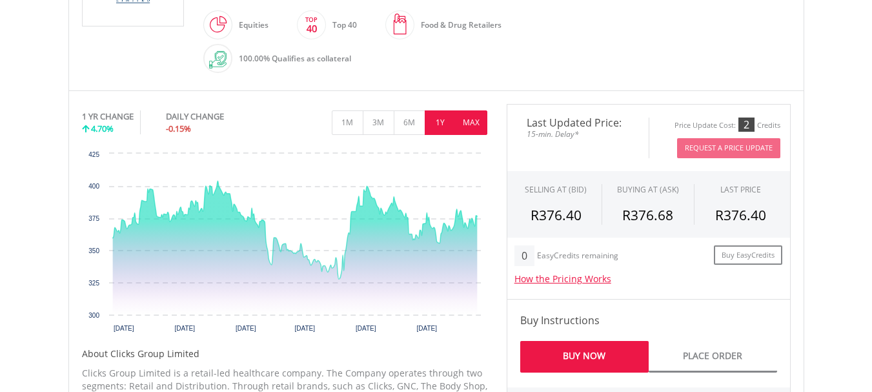
click at [468, 123] on button "MAX" at bounding box center [471, 122] width 32 height 25
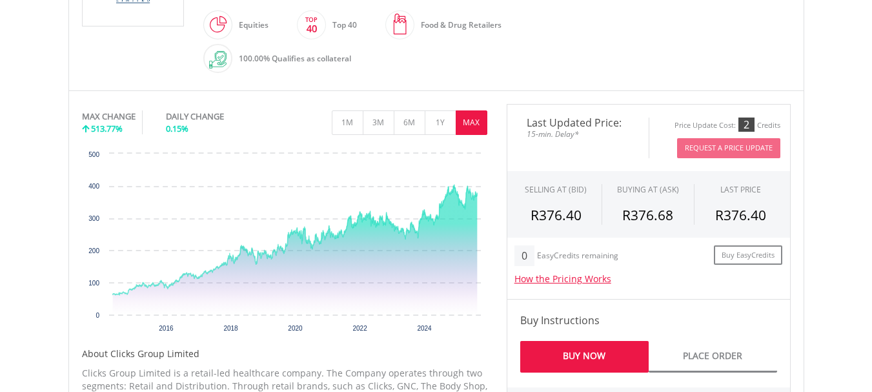
click at [821, 177] on body "My Investments Invest Now New Listings Sell My Recurring Investments Pending Or…" at bounding box center [436, 292] width 872 height 1273
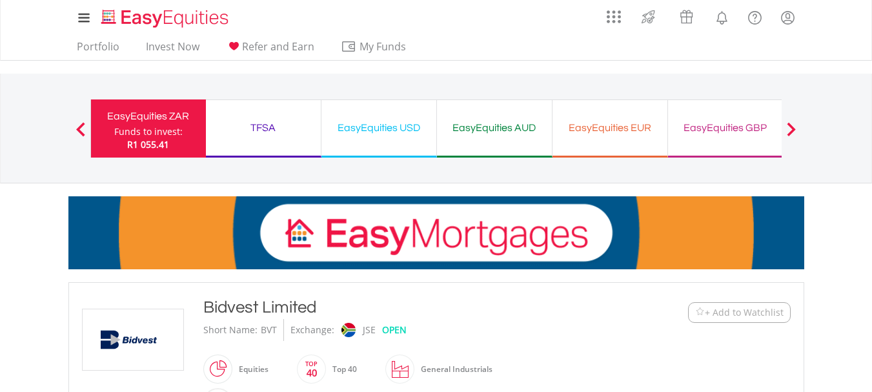
scroll to position [430, 0]
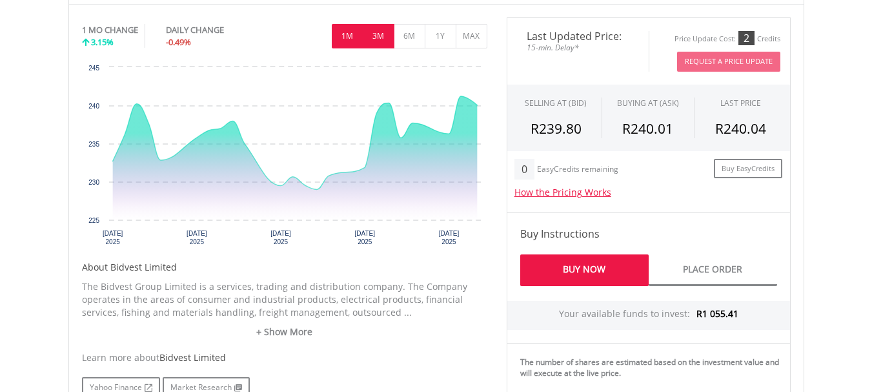
click at [375, 36] on button "3M" at bounding box center [379, 36] width 32 height 25
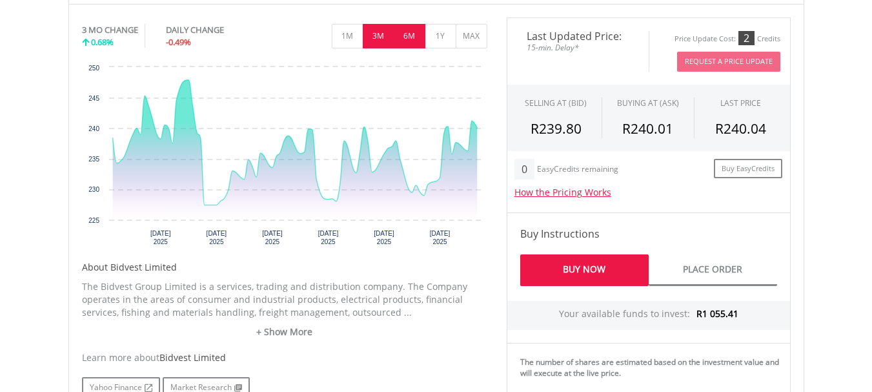
click at [411, 38] on button "6M" at bounding box center [410, 36] width 32 height 25
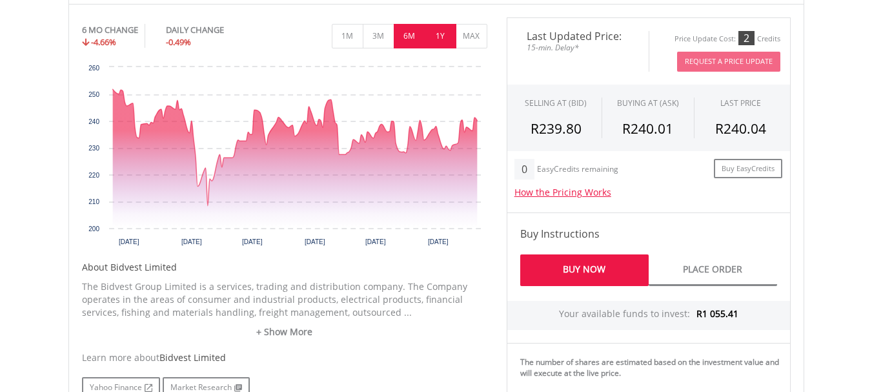
click at [445, 37] on button "1Y" at bounding box center [441, 36] width 32 height 25
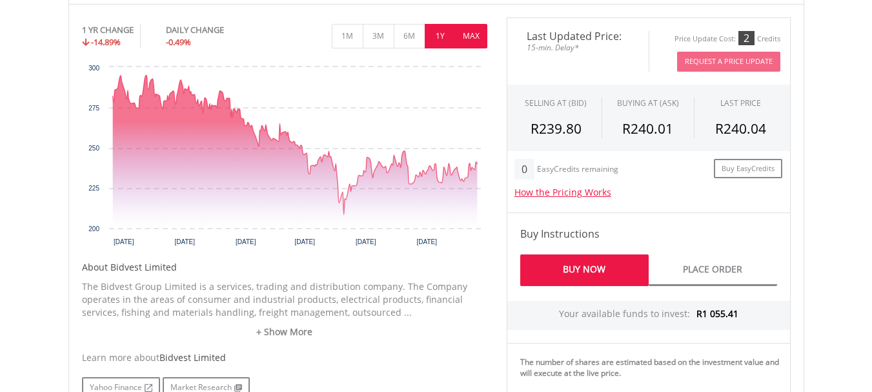
click at [481, 36] on button "MAX" at bounding box center [471, 36] width 32 height 25
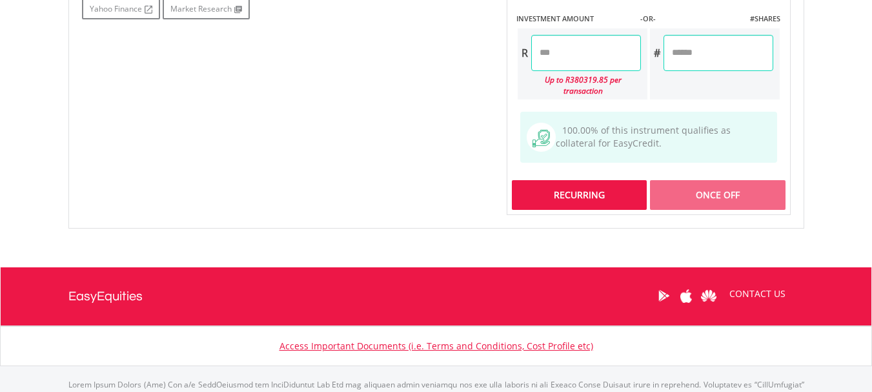
scroll to position [771, 0]
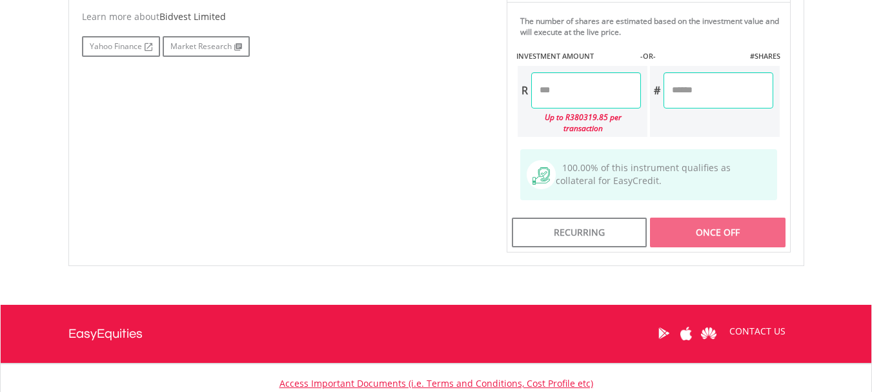
click at [563, 85] on input "number" at bounding box center [586, 90] width 110 height 36
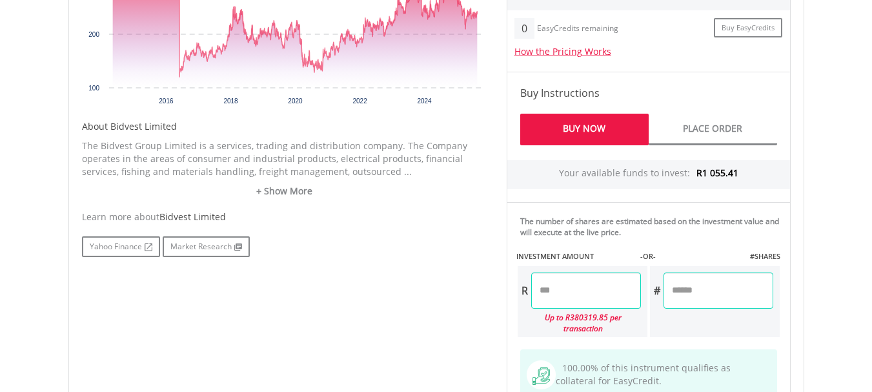
scroll to position [513, 0]
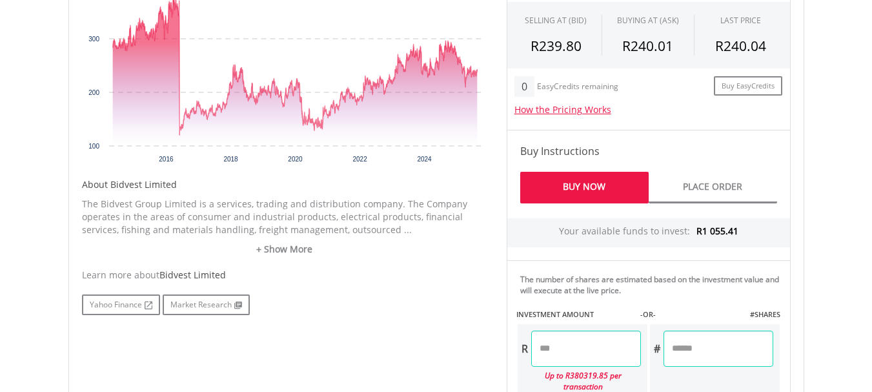
type input "*"
click at [741, 346] on div "Last Updated Price: 15-min. Delay* Price Update Cost: 2 Credits Request A Price…" at bounding box center [648, 222] width 303 height 575
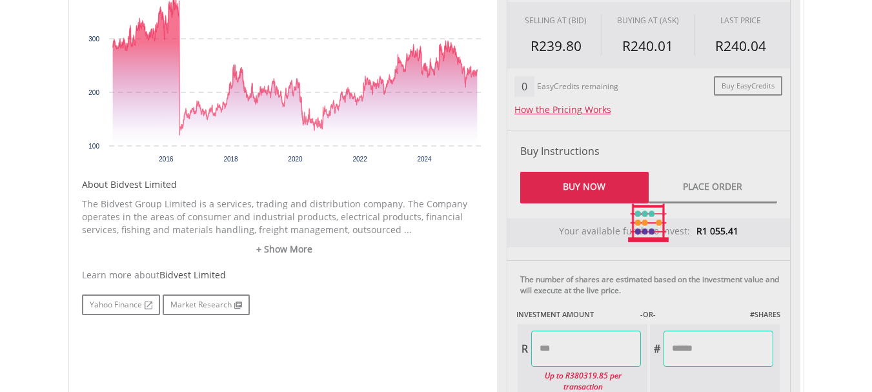
type input "******"
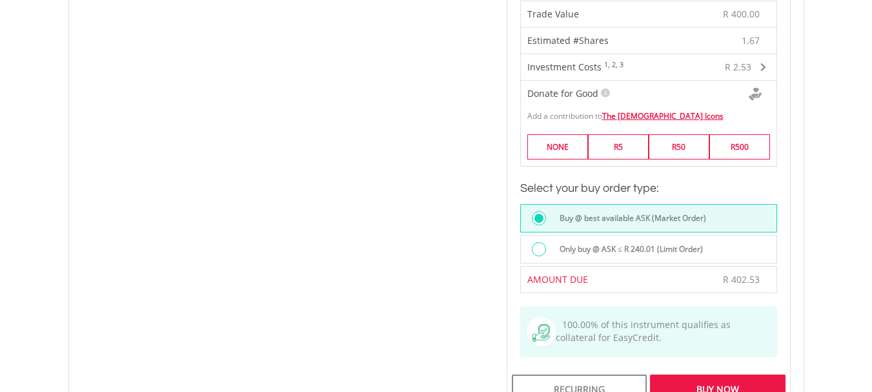
scroll to position [1029, 0]
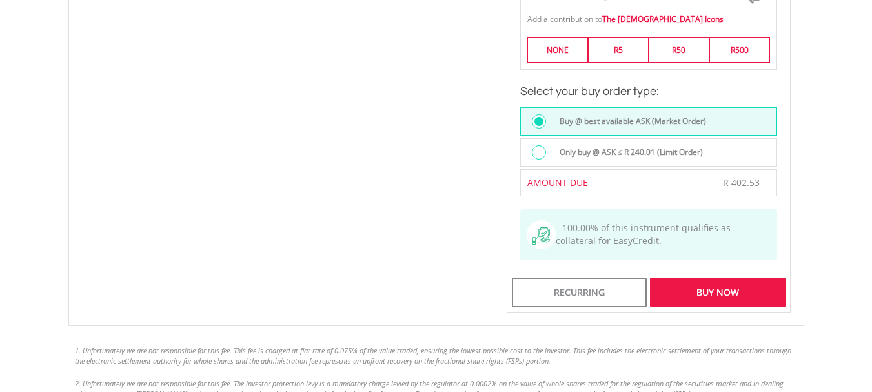
click at [692, 277] on div "Buy Now" at bounding box center [717, 292] width 135 height 30
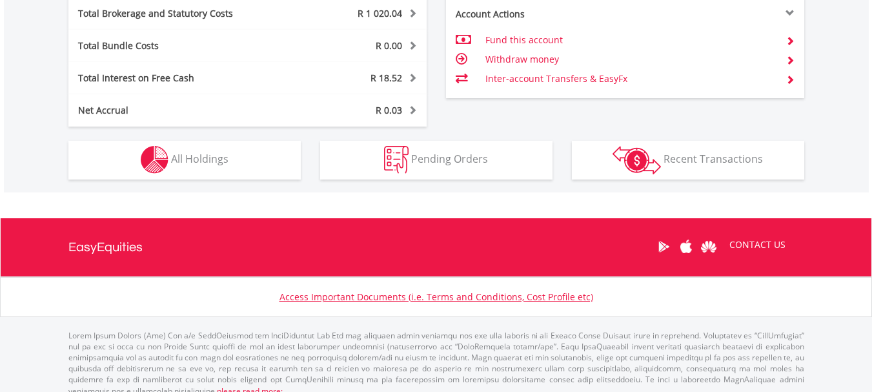
scroll to position [777, 0]
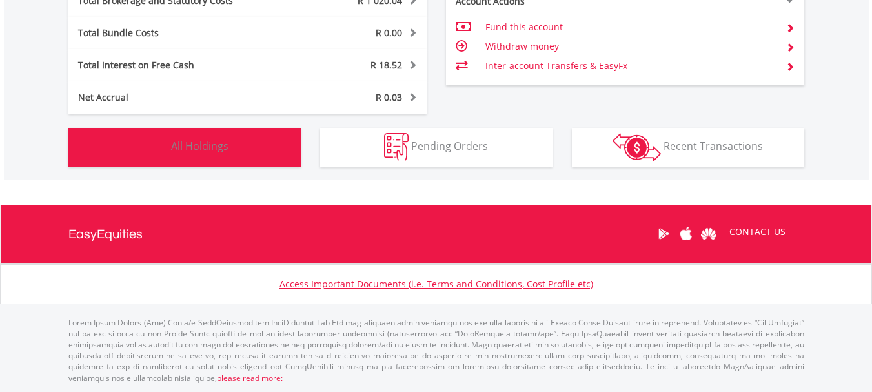
click at [270, 146] on button "Holdings All Holdings" at bounding box center [184, 147] width 232 height 39
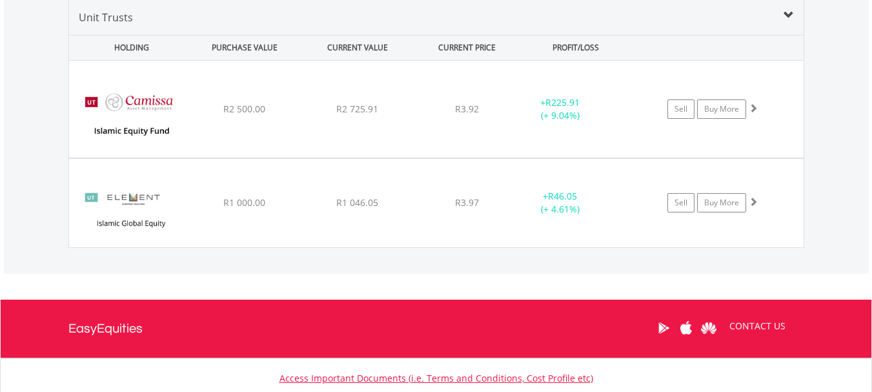
scroll to position [1329, 0]
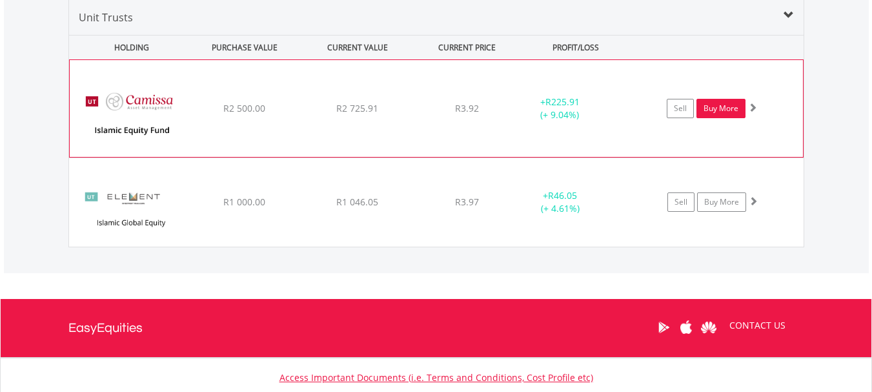
click at [718, 105] on link "Buy More" at bounding box center [720, 108] width 49 height 19
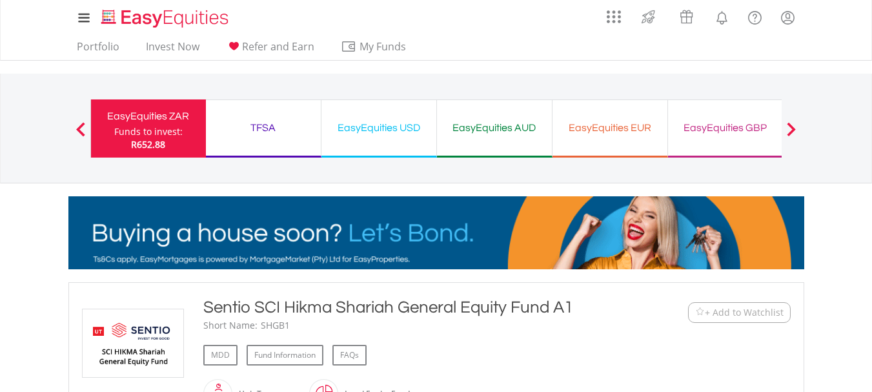
scroll to position [344, 0]
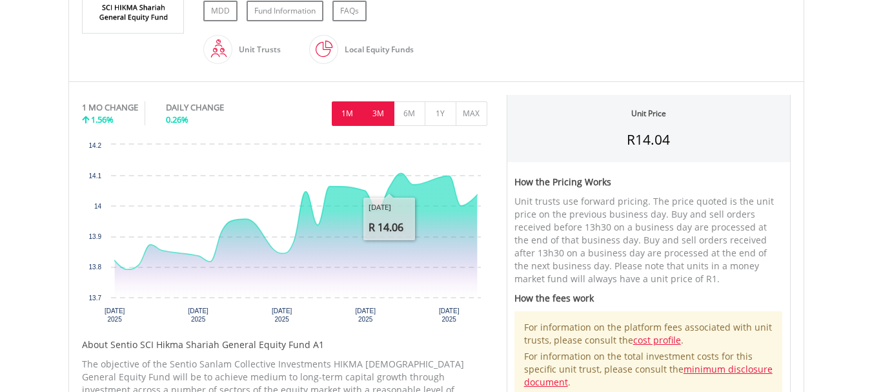
click at [380, 109] on button "3M" at bounding box center [379, 113] width 32 height 25
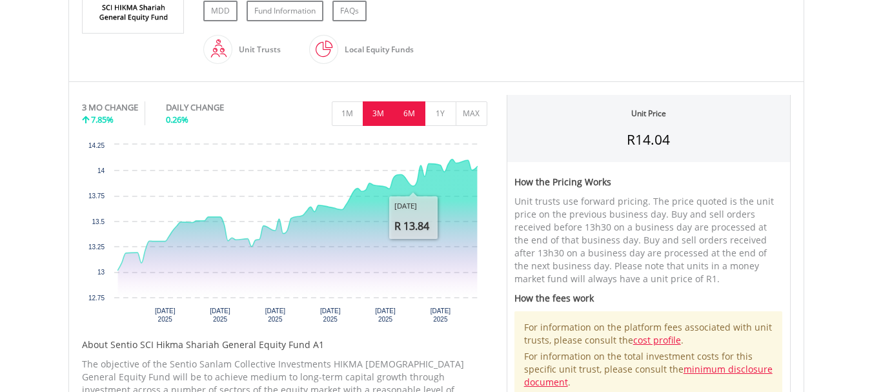
click at [414, 116] on button "6M" at bounding box center [410, 113] width 32 height 25
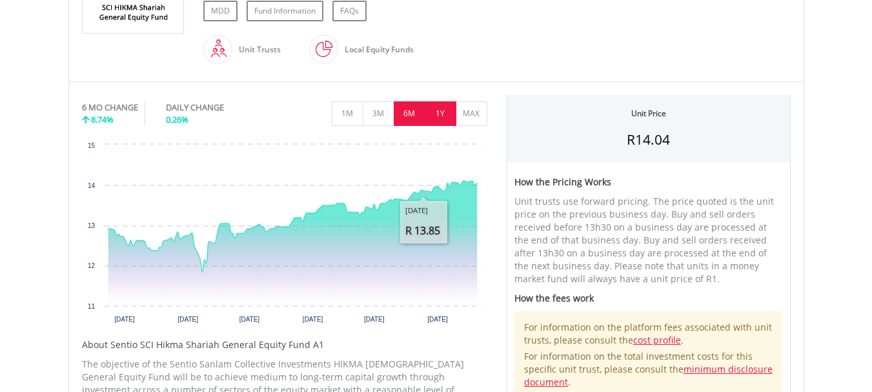
click at [438, 109] on button "1Y" at bounding box center [441, 113] width 32 height 25
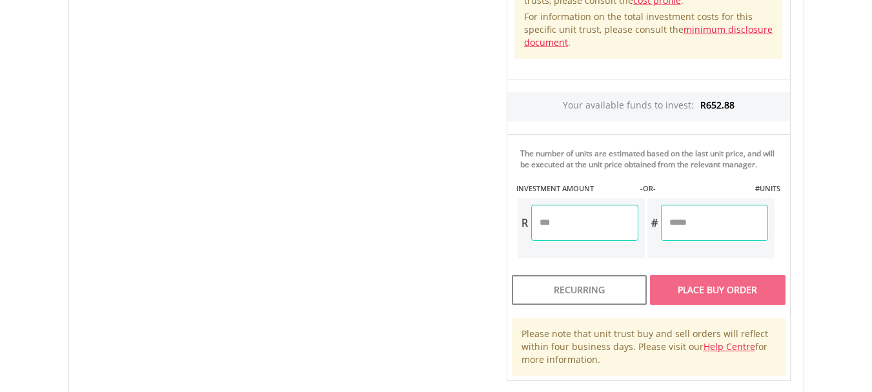
scroll to position [688, 0]
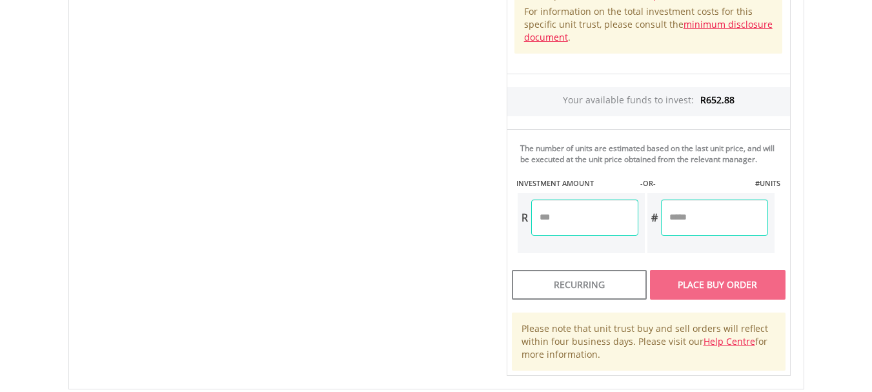
click at [579, 205] on input "number" at bounding box center [584, 217] width 107 height 36
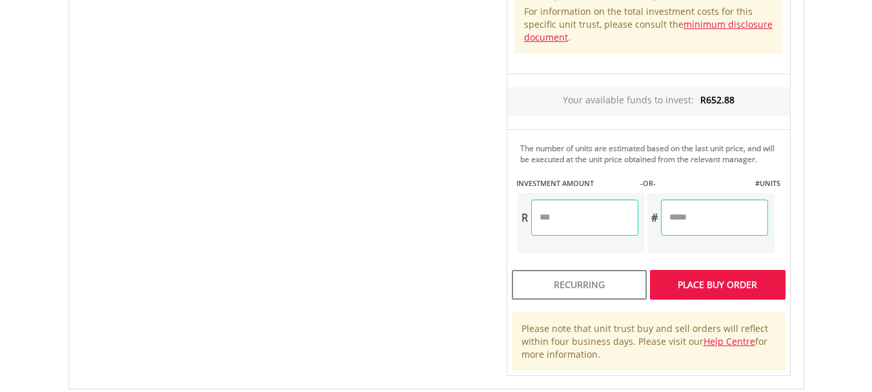
click at [730, 217] on div "Unit Price R3.92 How the Pricing Works Unit trusts use forward pricing. The pri…" at bounding box center [648, 62] width 303 height 625
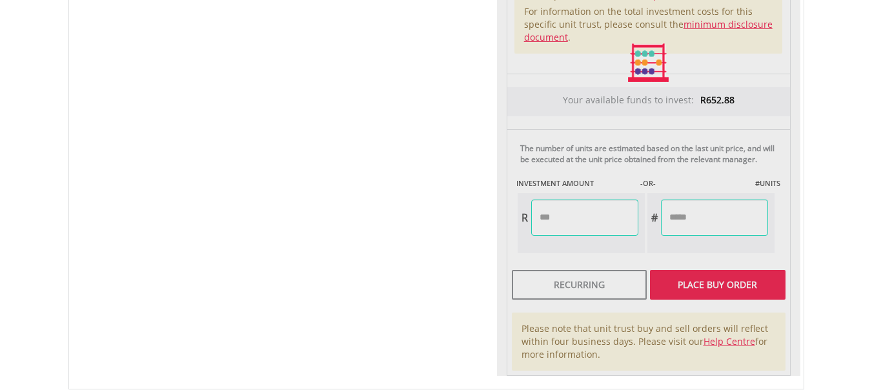
type input "******"
type input "*******"
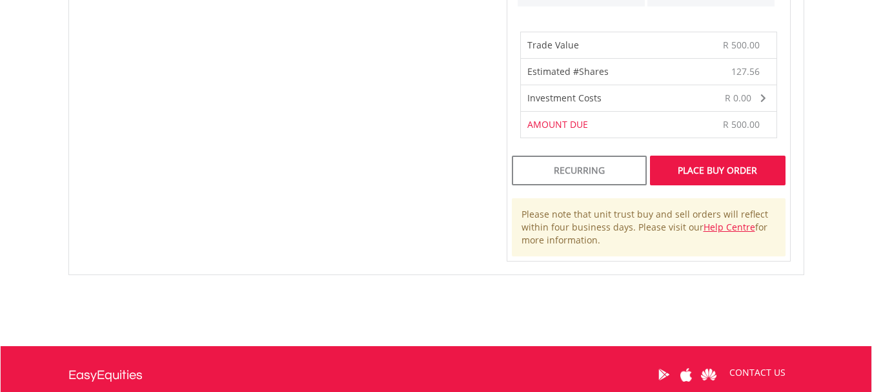
scroll to position [946, 0]
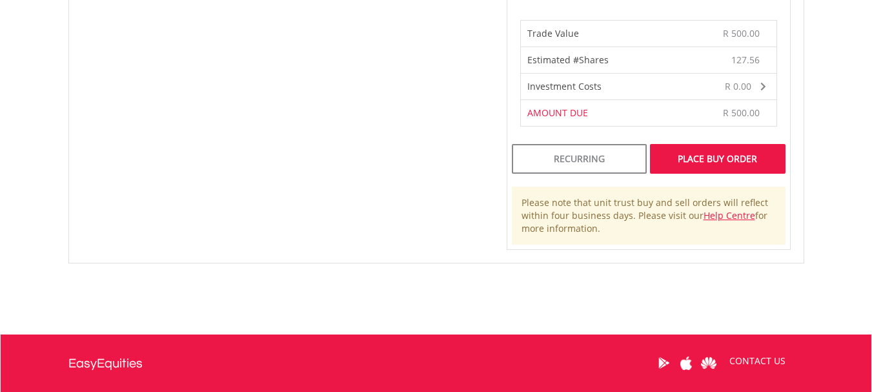
click at [706, 158] on div "Place Buy Order" at bounding box center [717, 159] width 135 height 30
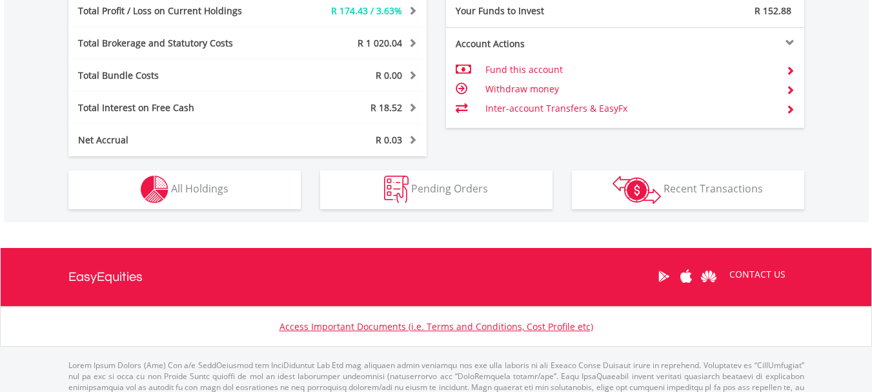
scroll to position [774, 0]
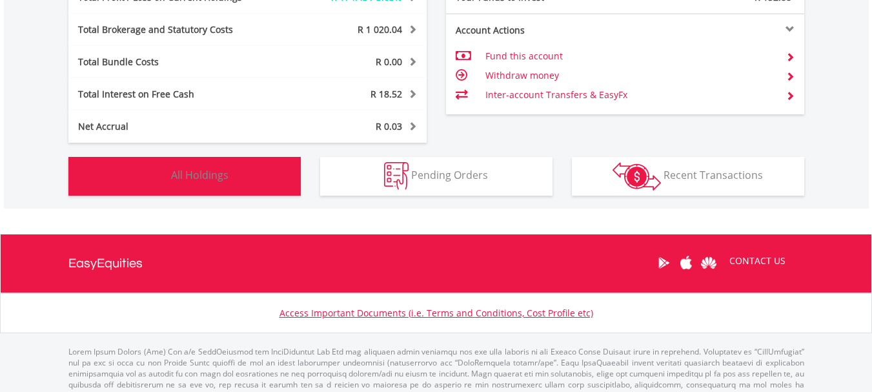
click at [232, 189] on button "Holdings All Holdings" at bounding box center [184, 176] width 232 height 39
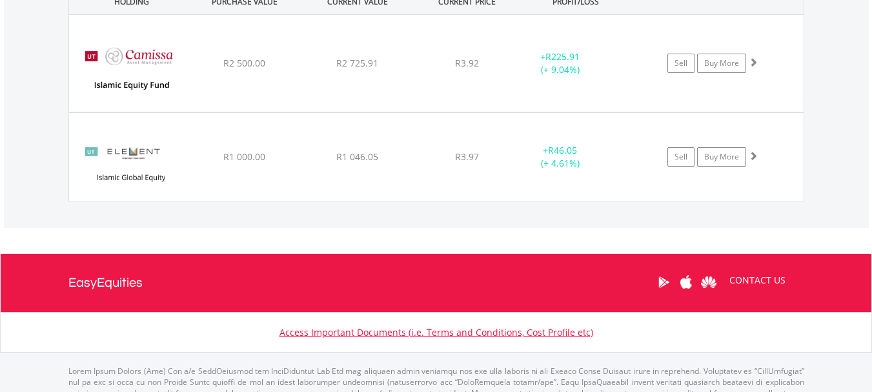
scroll to position [1439, 0]
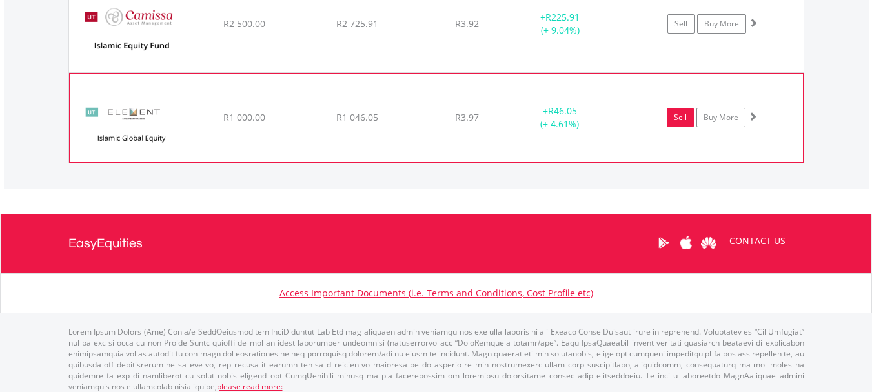
click at [676, 117] on link "Sell" at bounding box center [679, 117] width 27 height 19
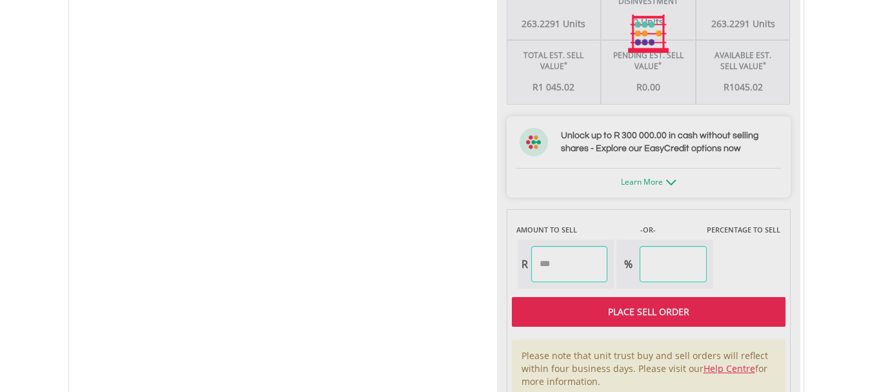
scroll to position [860, 0]
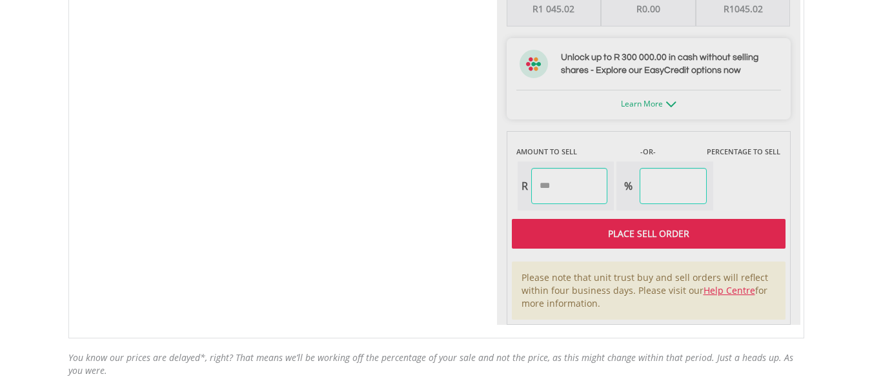
type input "****"
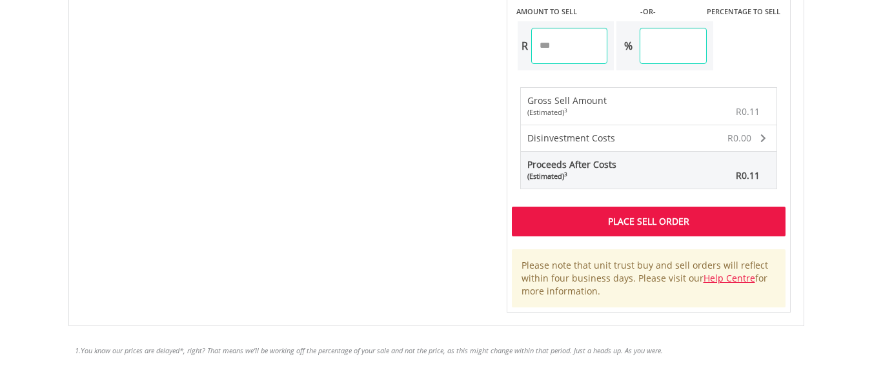
scroll to position [1032, 0]
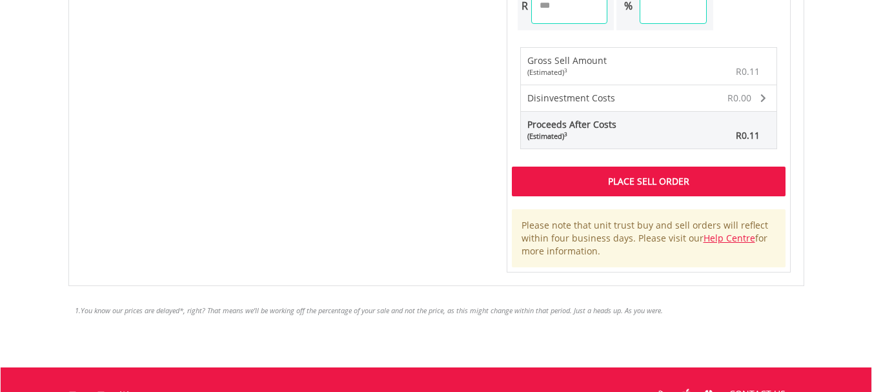
click at [632, 180] on div "Place Sell Order" at bounding box center [649, 181] width 274 height 30
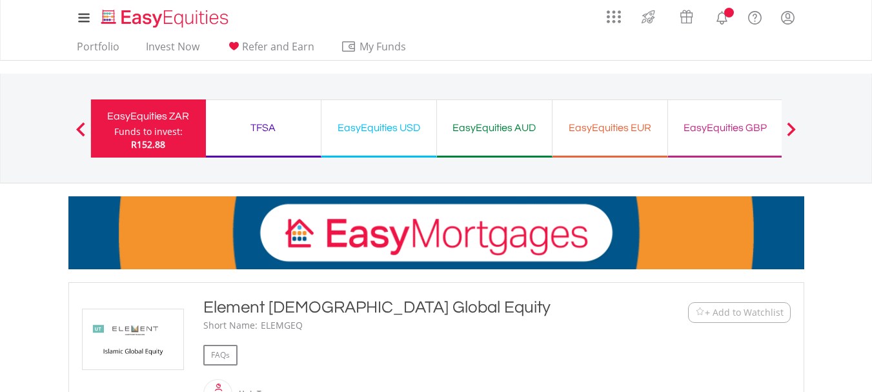
scroll to position [1021, 0]
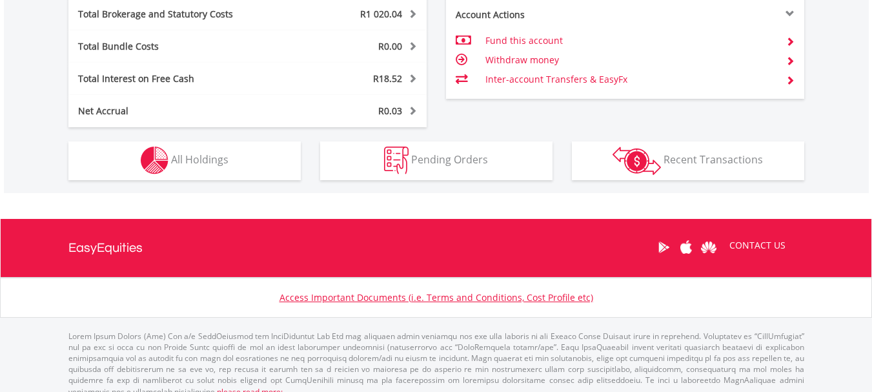
scroll to position [803, 0]
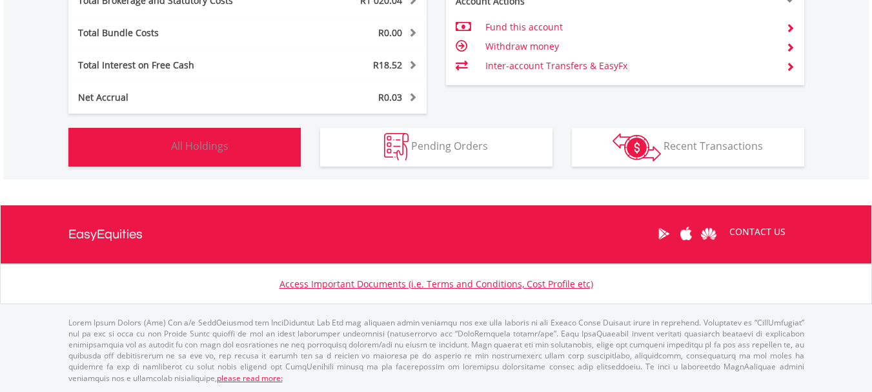
click at [252, 139] on button "Holdings All Holdings" at bounding box center [184, 147] width 232 height 39
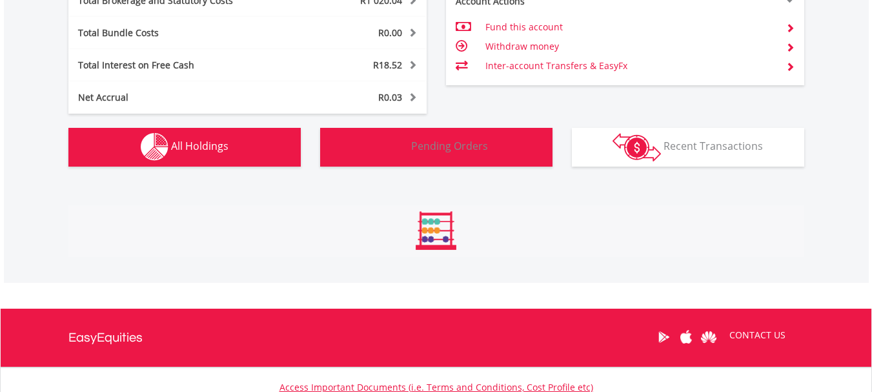
click at [420, 155] on button "Pending Orders Pending Orders" at bounding box center [436, 147] width 232 height 39
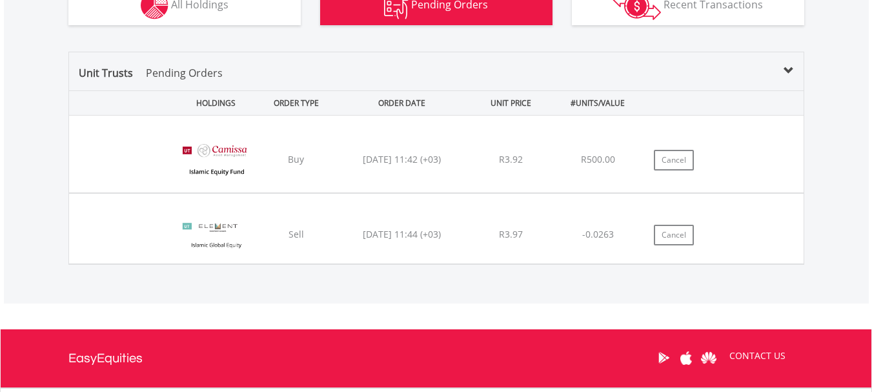
scroll to position [989, 0]
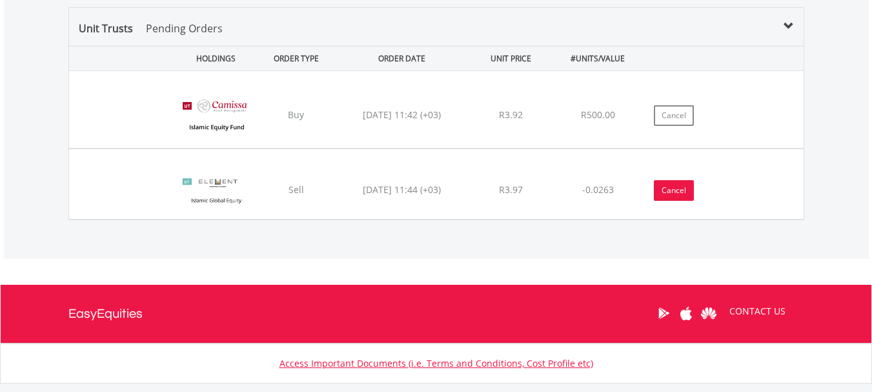
click at [675, 186] on button "Cancel" at bounding box center [674, 190] width 40 height 21
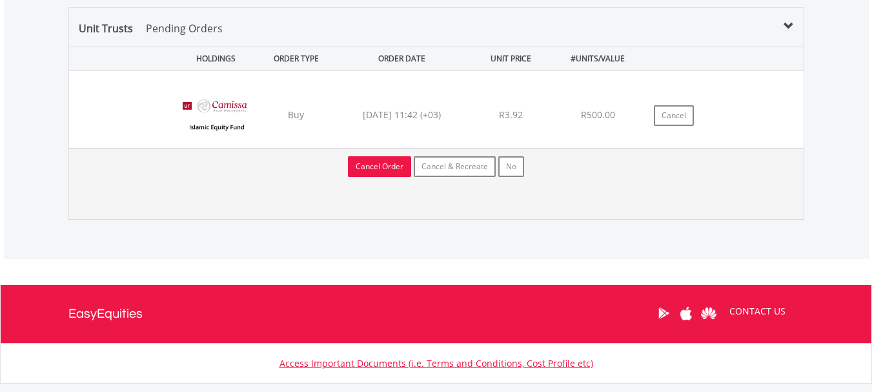
click at [392, 169] on button "Cancel Order" at bounding box center [379, 166] width 63 height 21
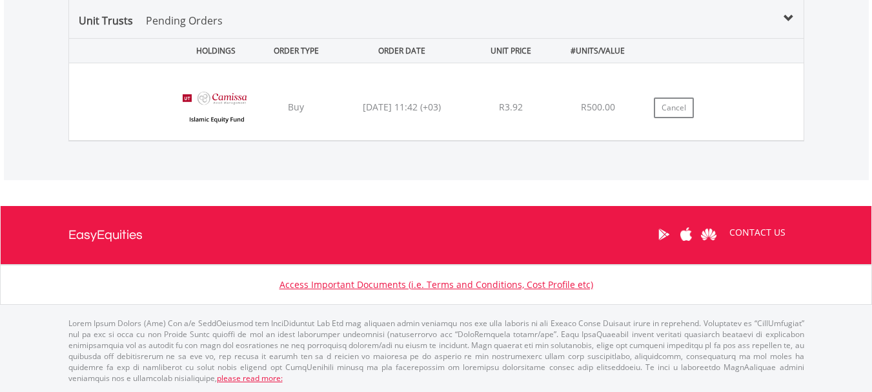
scroll to position [124, 245]
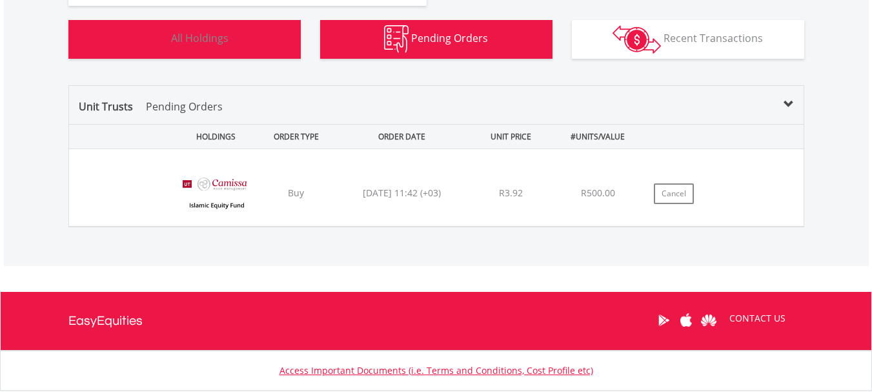
click at [175, 49] on button "Holdings All Holdings" at bounding box center [184, 39] width 232 height 39
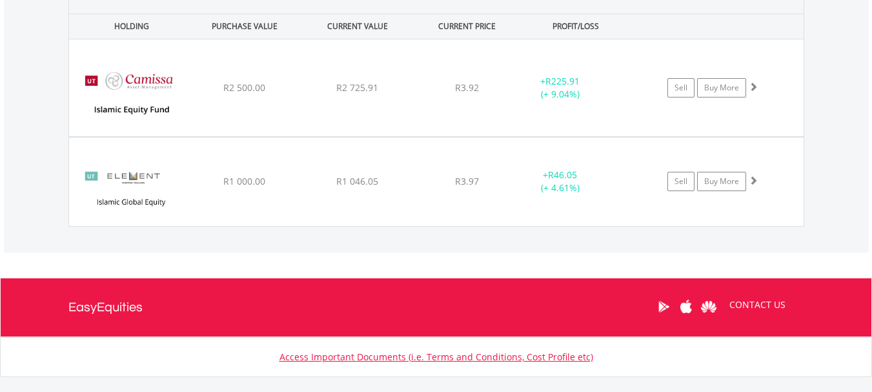
scroll to position [1448, 0]
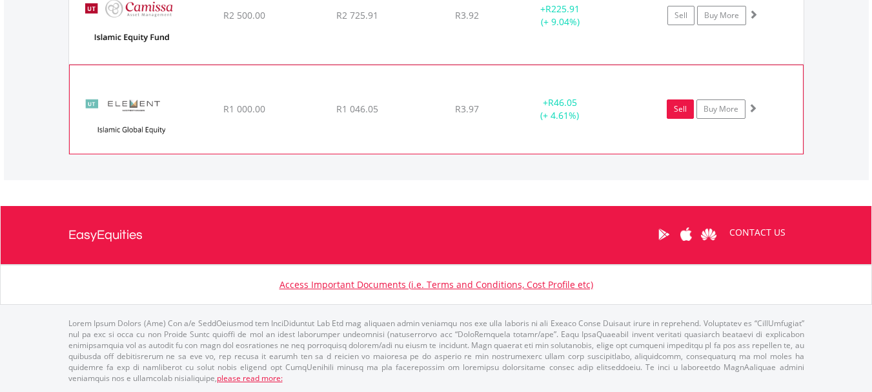
click at [671, 113] on link "Sell" at bounding box center [679, 108] width 27 height 19
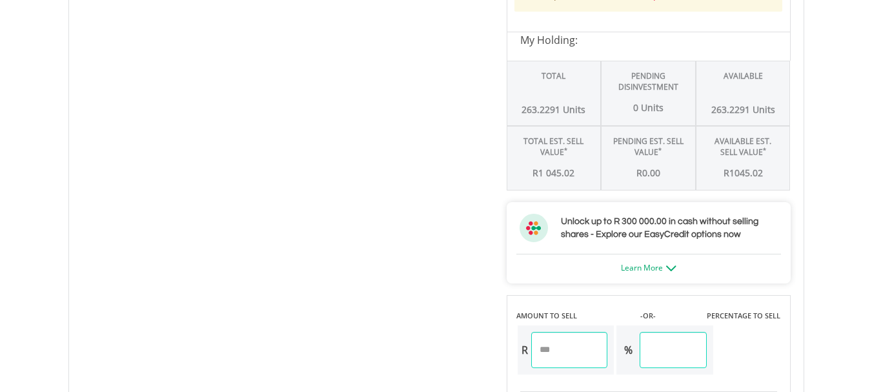
scroll to position [774, 0]
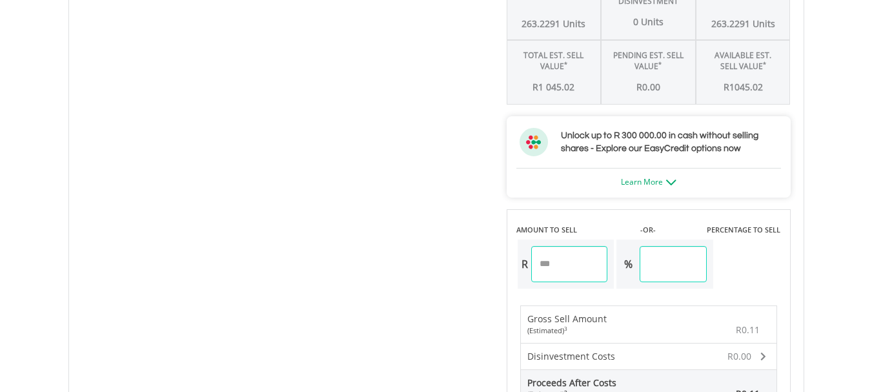
drag, startPoint x: 683, startPoint y: 261, endPoint x: 655, endPoint y: 259, distance: 28.5
click at [655, 259] on input "****" at bounding box center [672, 264] width 66 height 36
type input "***"
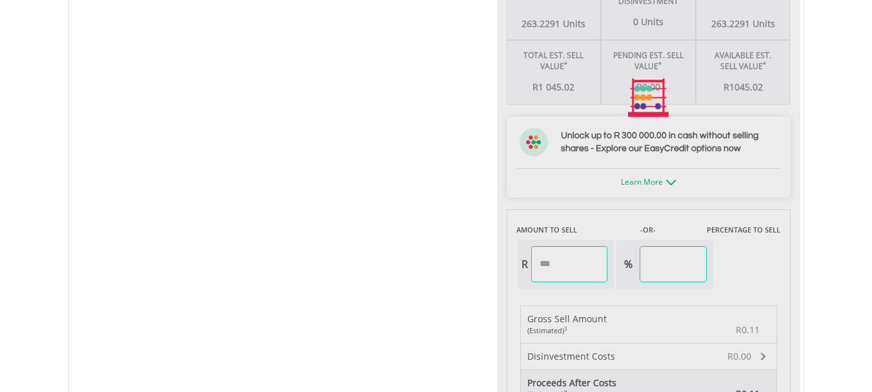
click at [597, 258] on div "Unit Price R3.97 How the Pricing Works Unit trusts use forward pricing. The pri…" at bounding box center [648, 98] width 303 height 866
type input "*******"
type input "******"
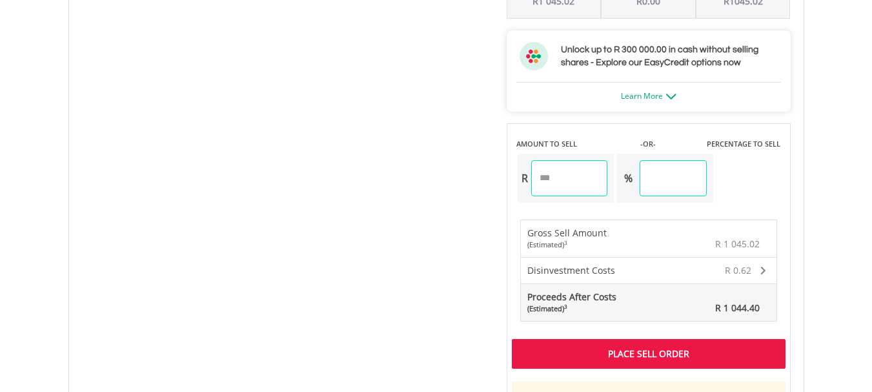
scroll to position [946, 0]
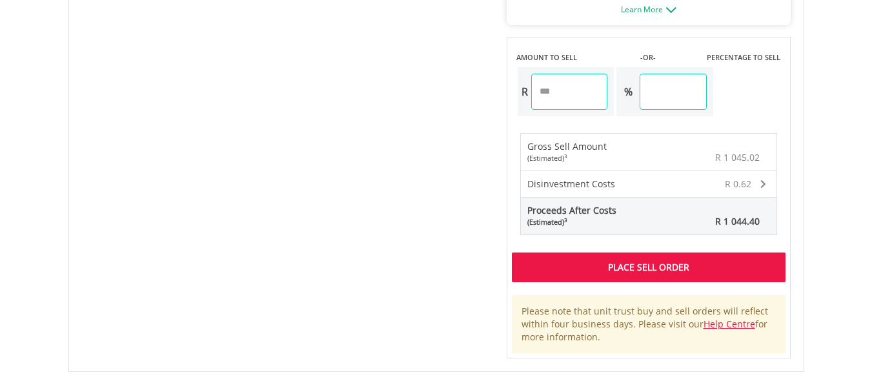
click at [708, 259] on div "Place Sell Order" at bounding box center [649, 267] width 274 height 30
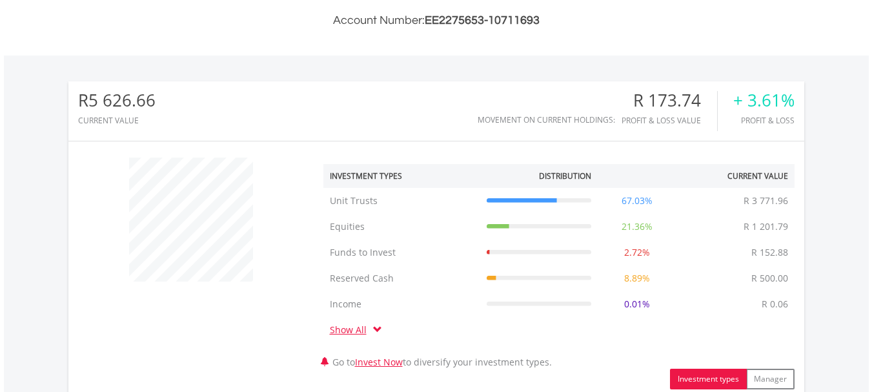
scroll to position [430, 0]
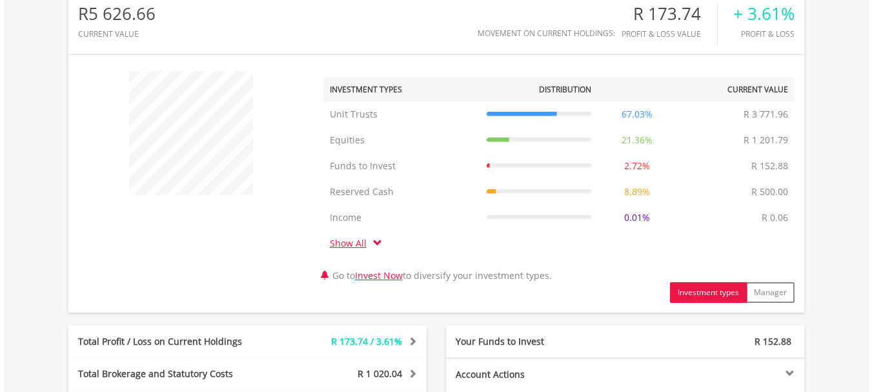
click at [377, 243] on span at bounding box center [377, 242] width 9 height 9
click at [351, 239] on link "Show All" at bounding box center [351, 243] width 43 height 12
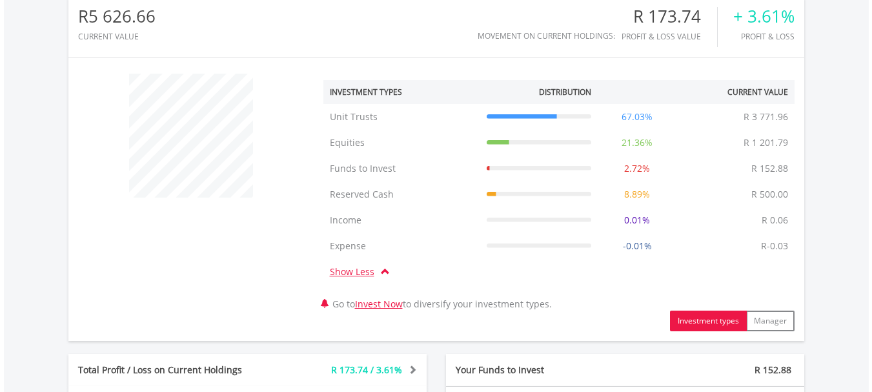
scroll to position [399, 0]
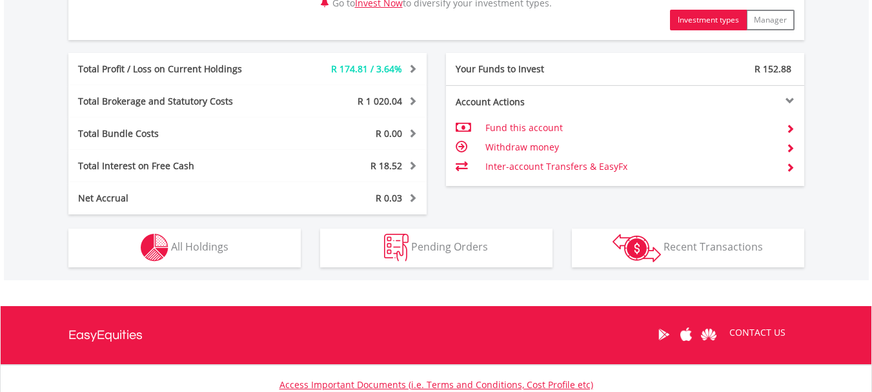
scroll to position [743, 0]
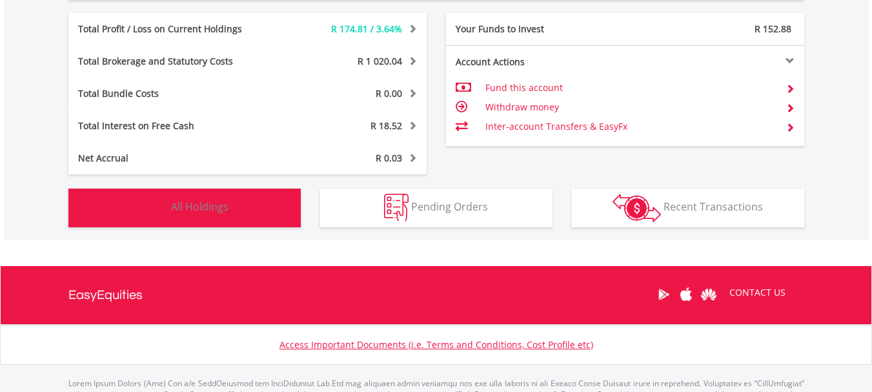
click at [177, 207] on span "All Holdings" at bounding box center [199, 206] width 57 height 14
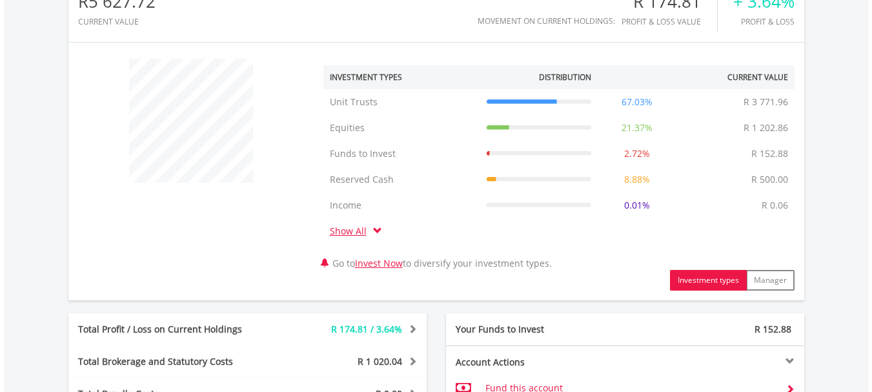
scroll to position [406, 0]
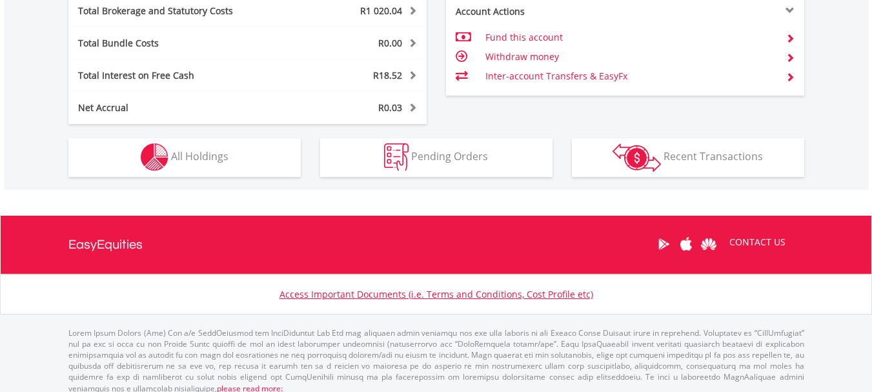
scroll to position [803, 0]
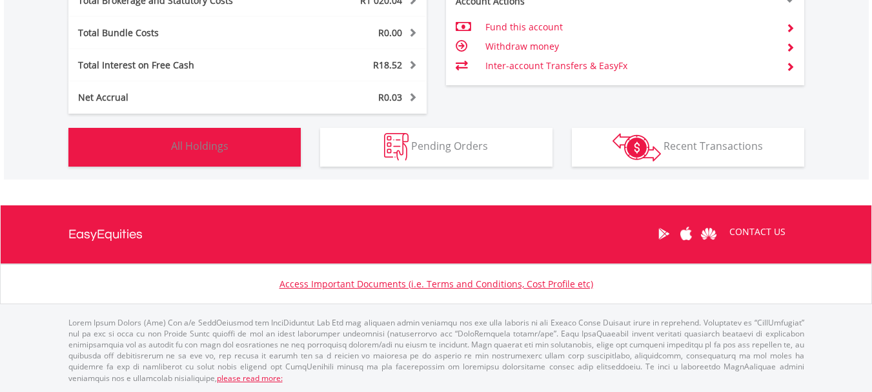
click at [228, 157] on button "Holdings All Holdings" at bounding box center [184, 147] width 232 height 39
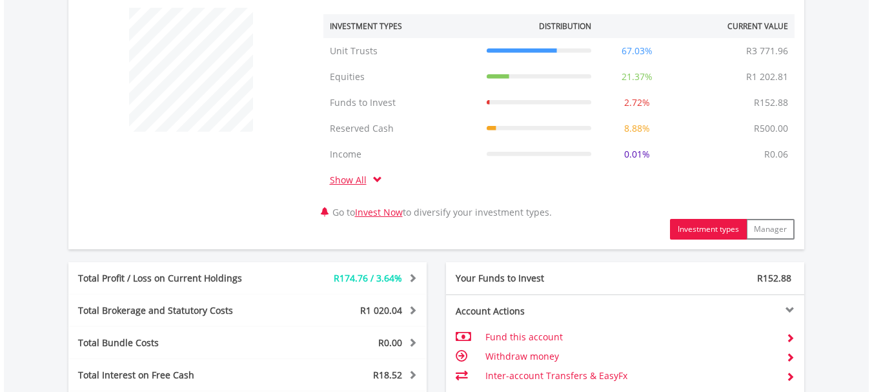
scroll to position [492, 0]
